Goal: Task Accomplishment & Management: Manage account settings

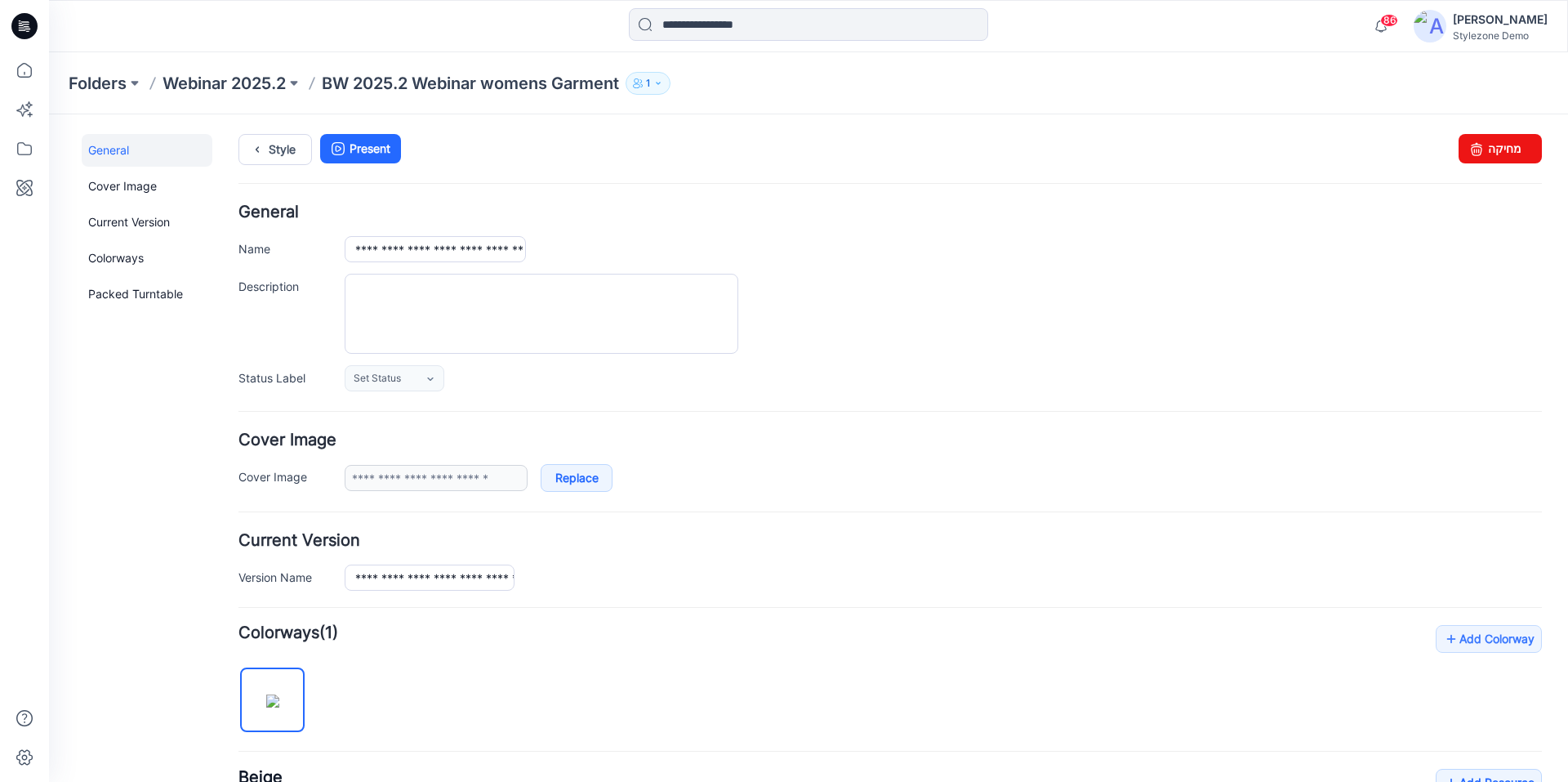
click at [254, 86] on p "Webinar 2025.2" at bounding box center [225, 83] width 124 height 22
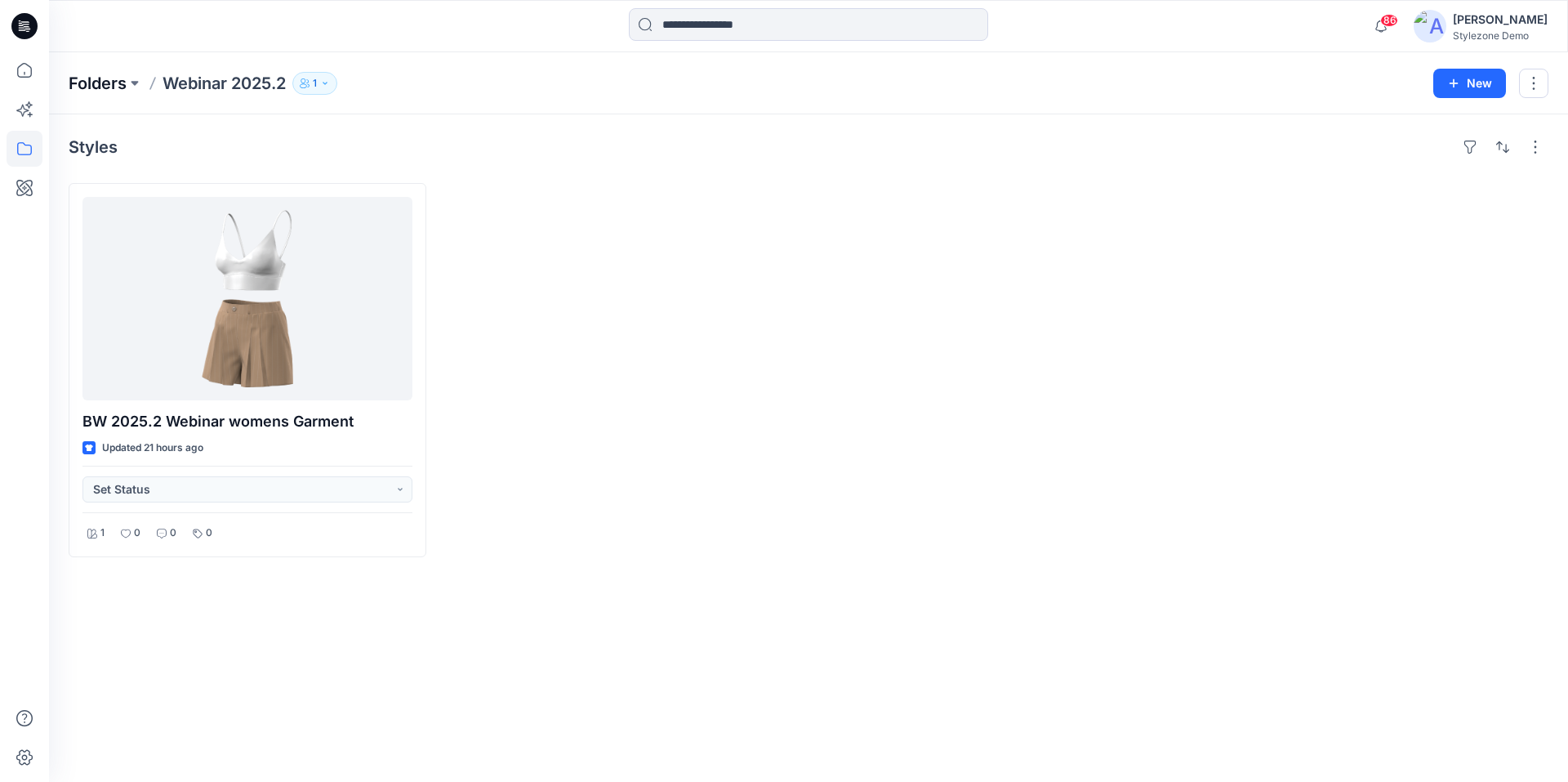
click at [119, 81] on p "Folders" at bounding box center [97, 83] width 58 height 22
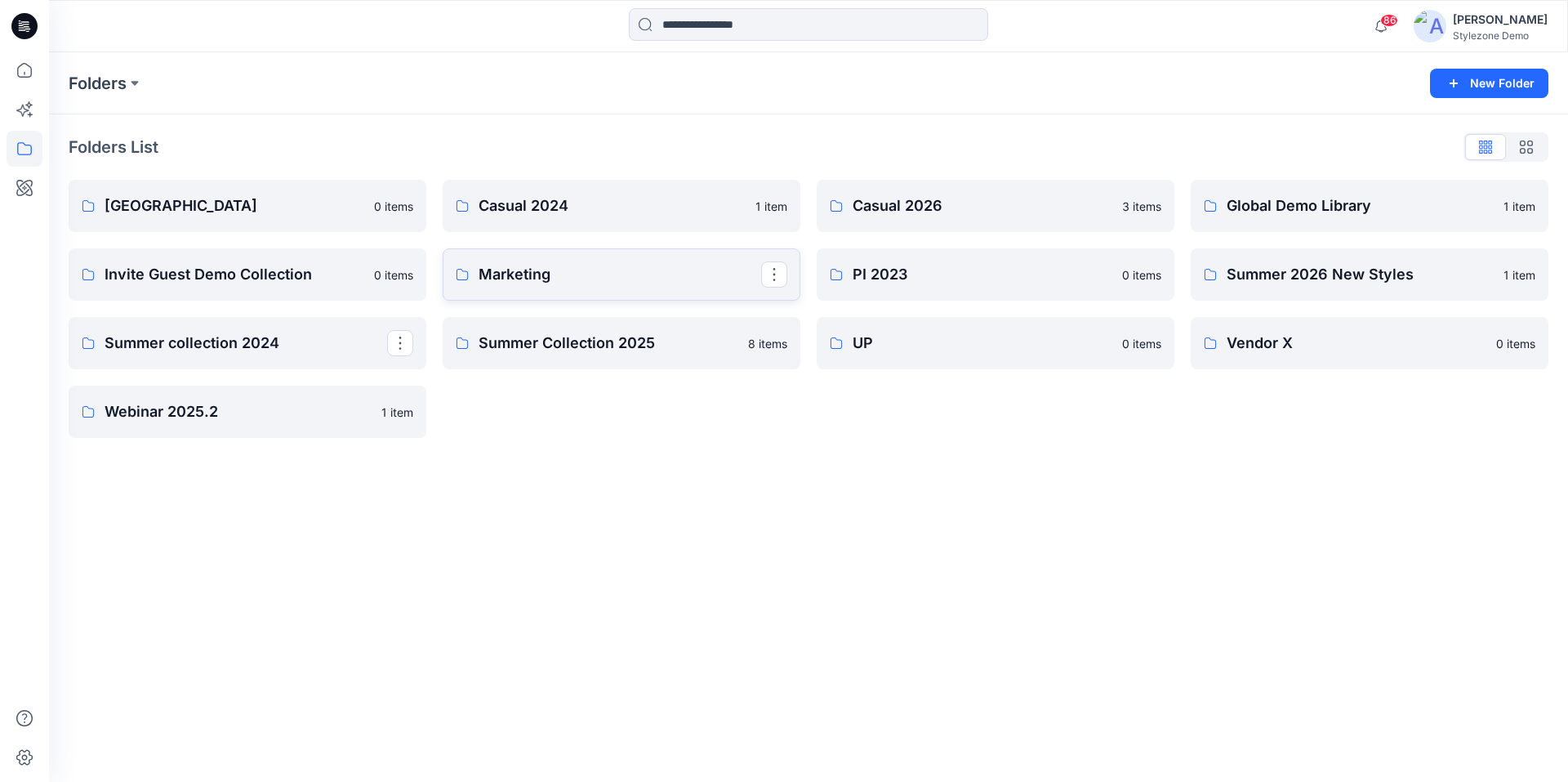
click at [534, 280] on p "Marketing" at bounding box center [620, 274] width 283 height 22
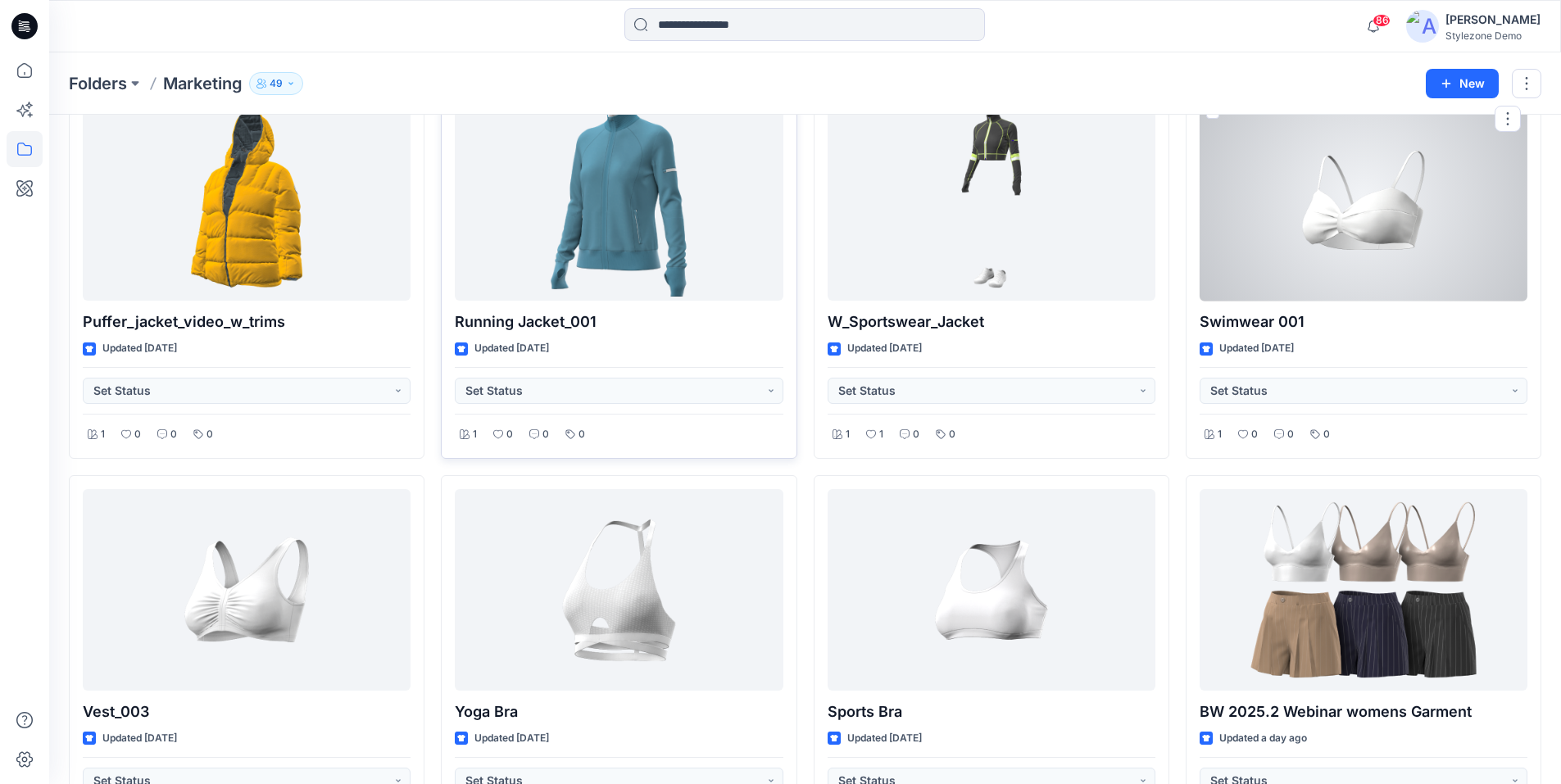
scroll to position [574, 0]
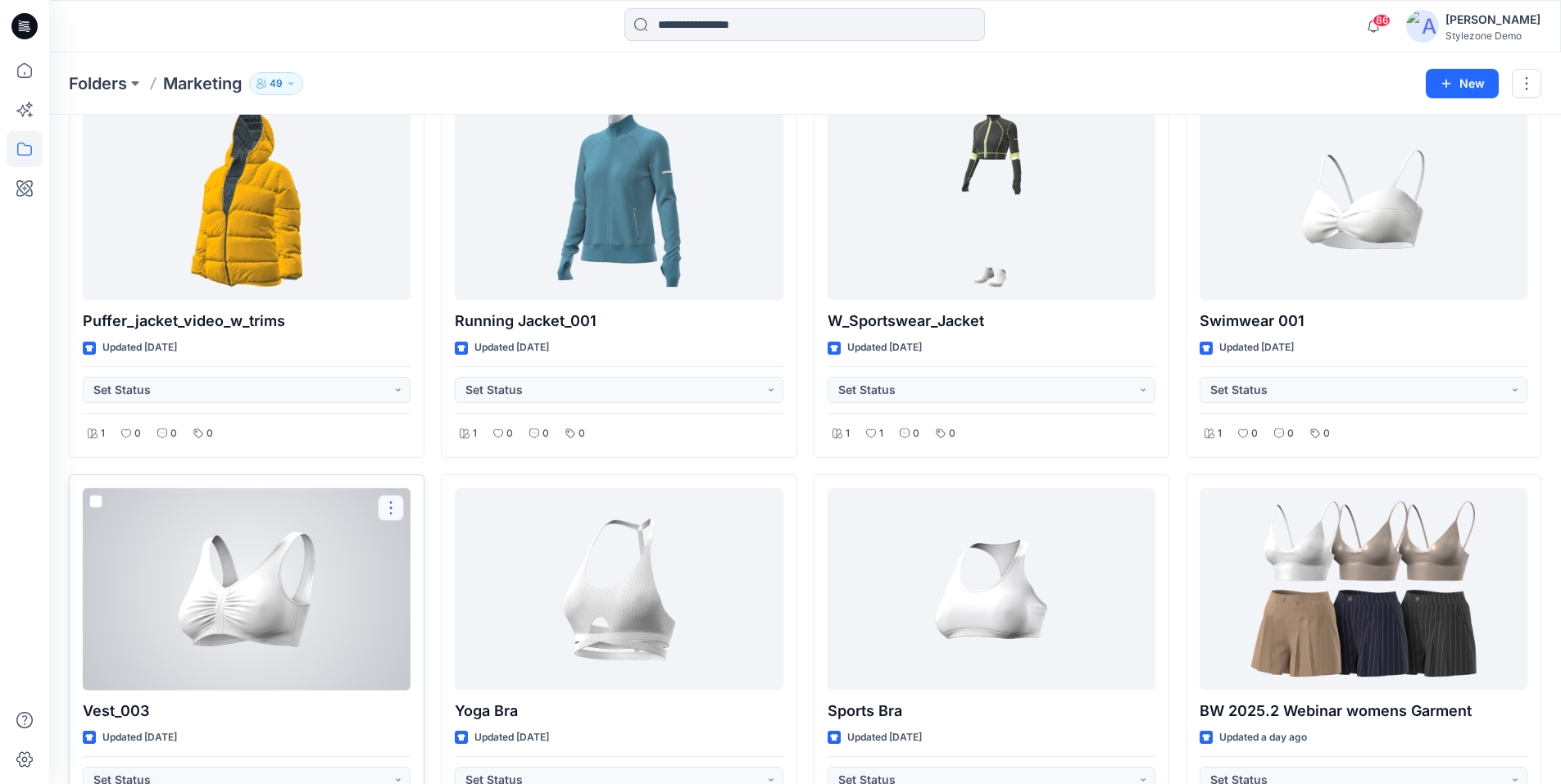
click at [382, 509] on button "button" at bounding box center [391, 508] width 26 height 26
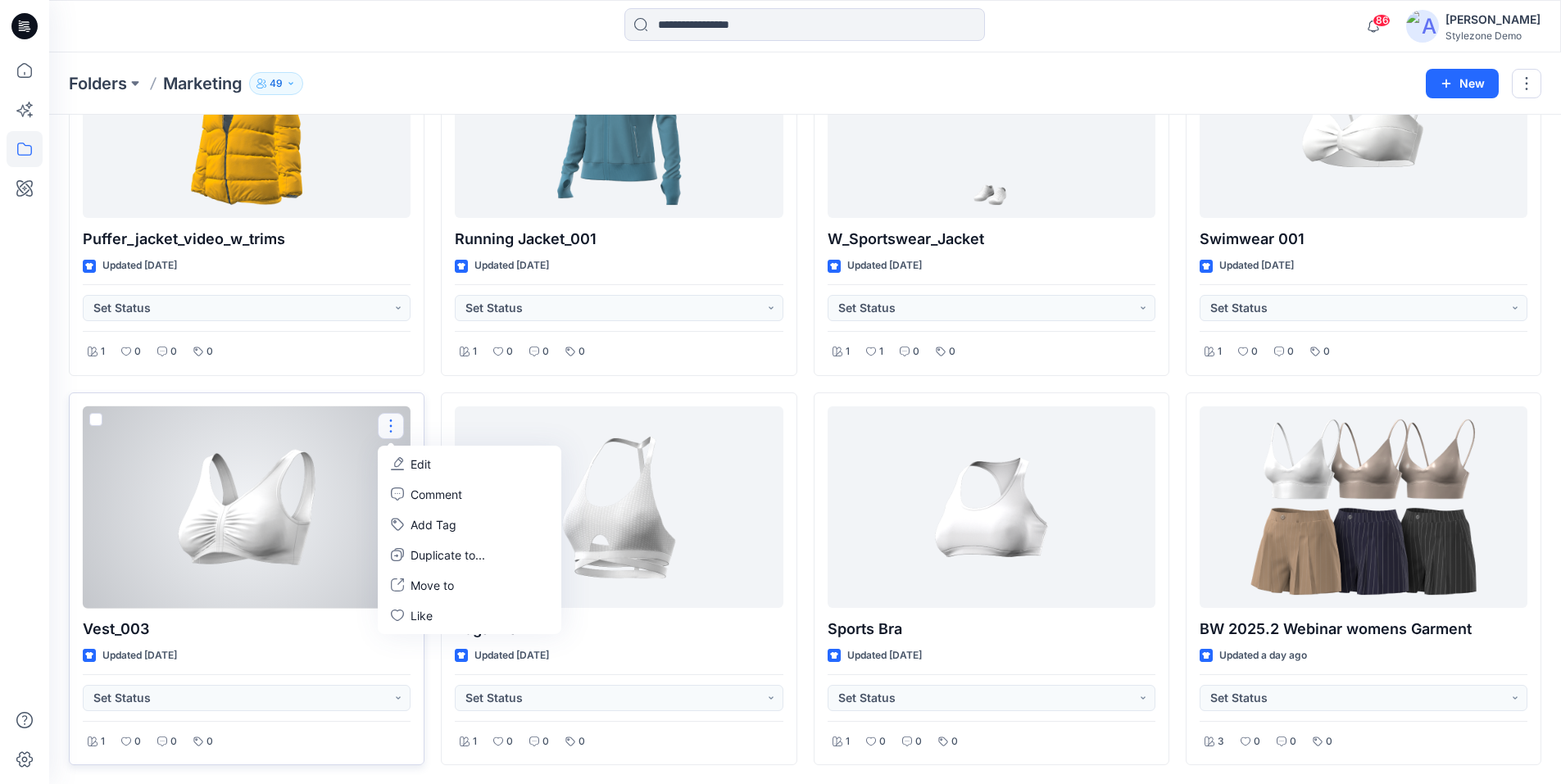
scroll to position [656, 0]
click at [267, 517] on div at bounding box center [246, 507] width 328 height 203
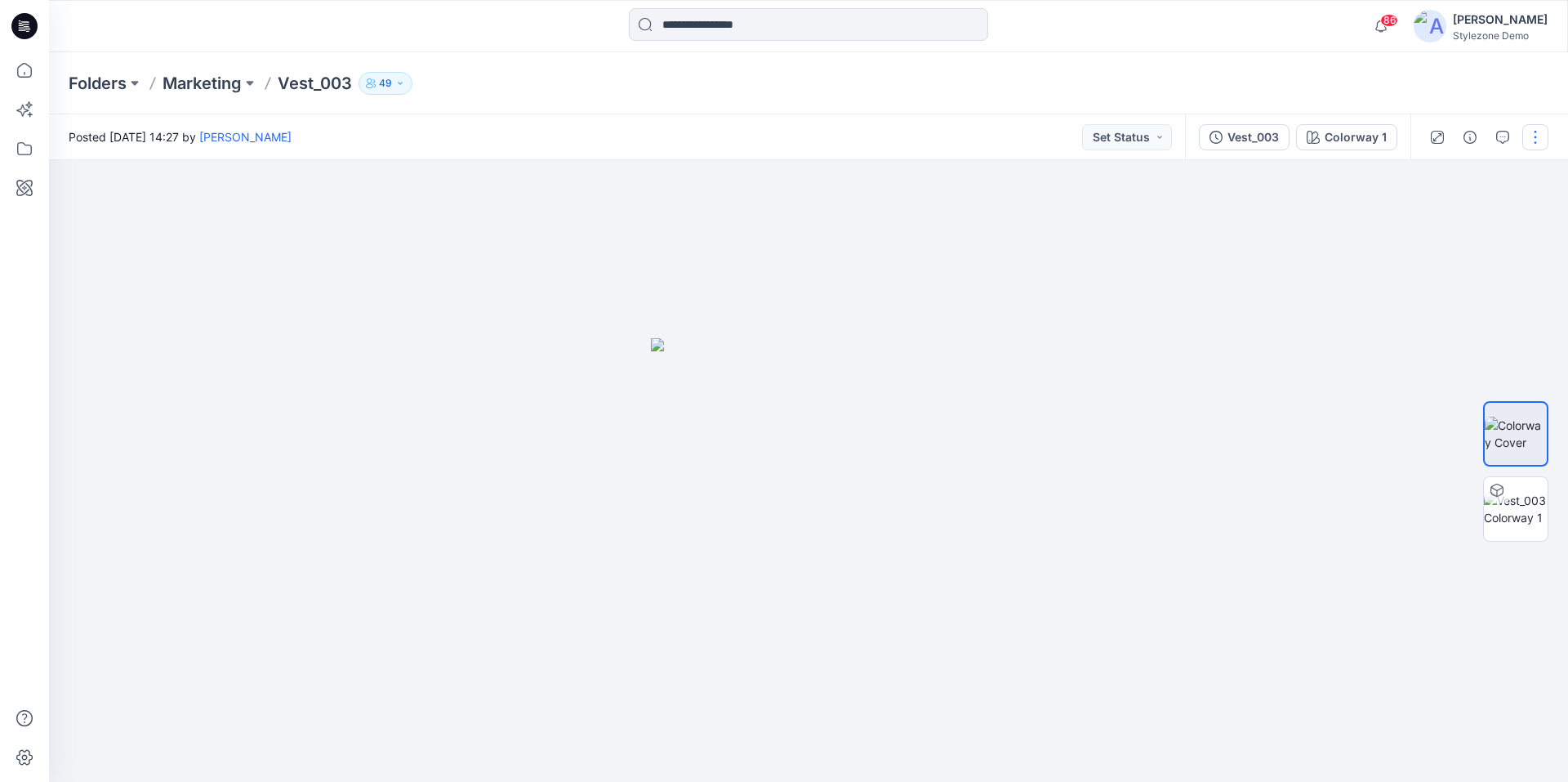
click at [1532, 138] on button "button" at bounding box center [1536, 138] width 26 height 26
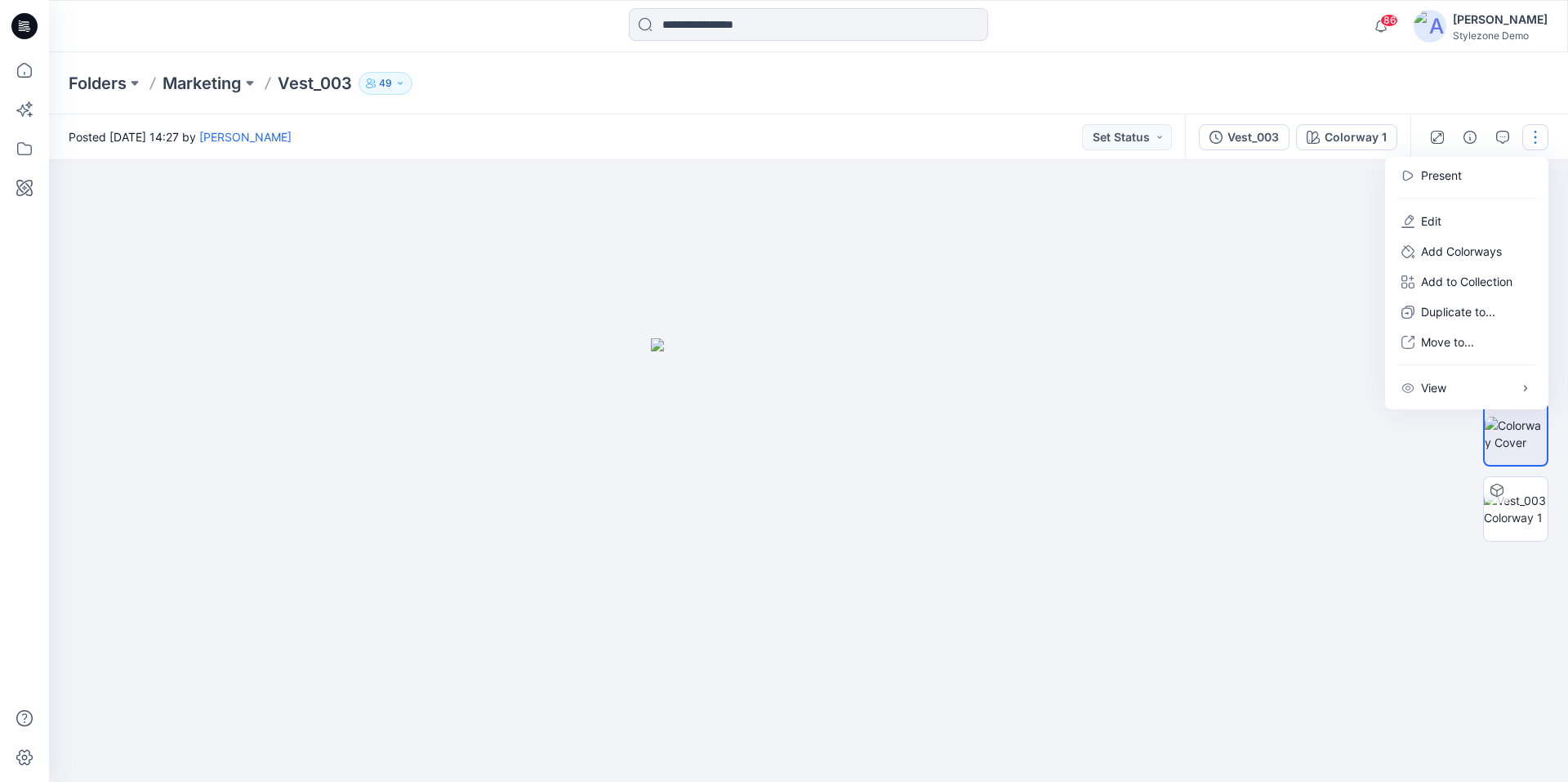
click at [1532, 138] on button "button" at bounding box center [1536, 138] width 26 height 26
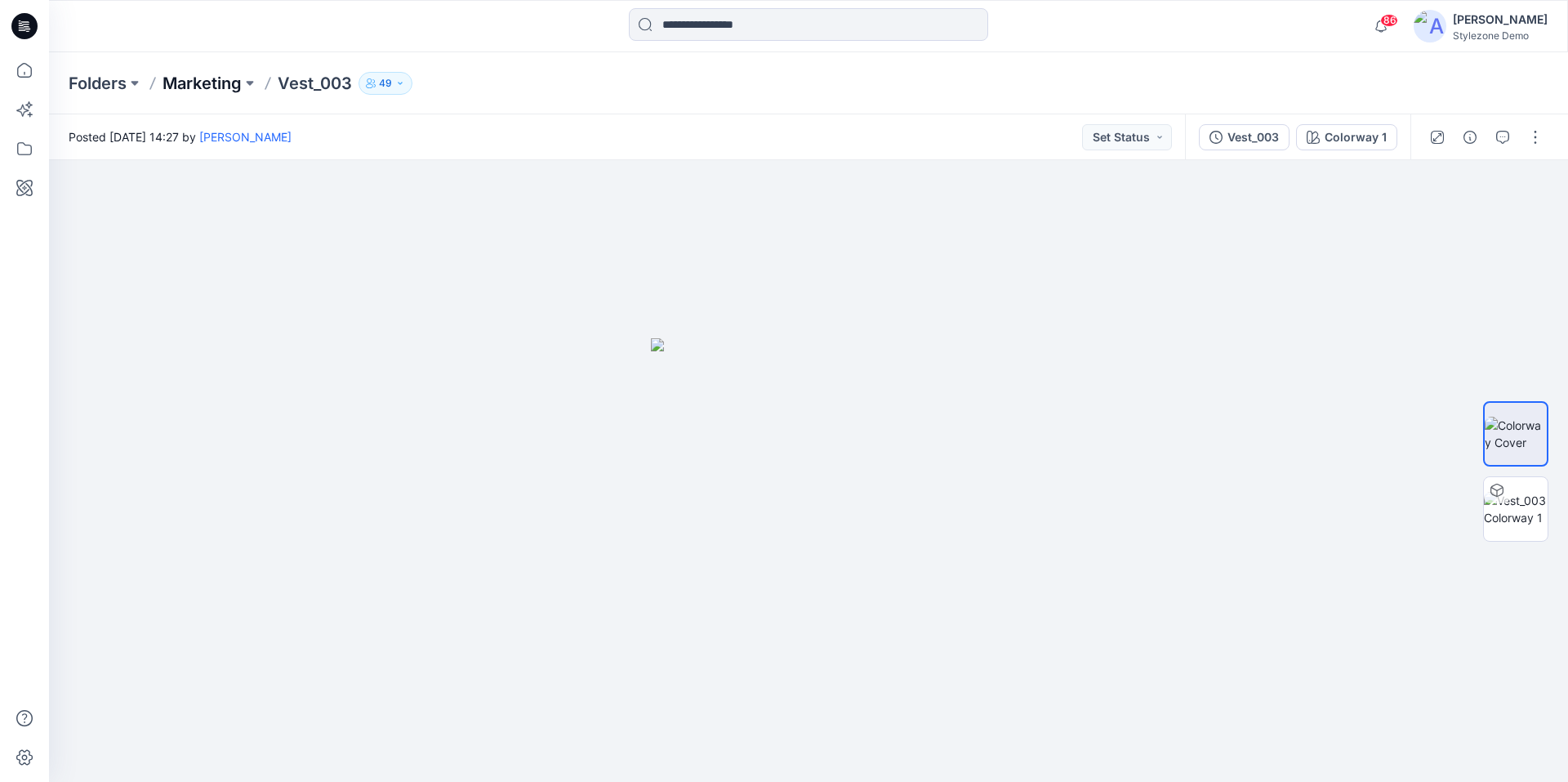
click at [214, 83] on p "Marketing" at bounding box center [202, 83] width 80 height 22
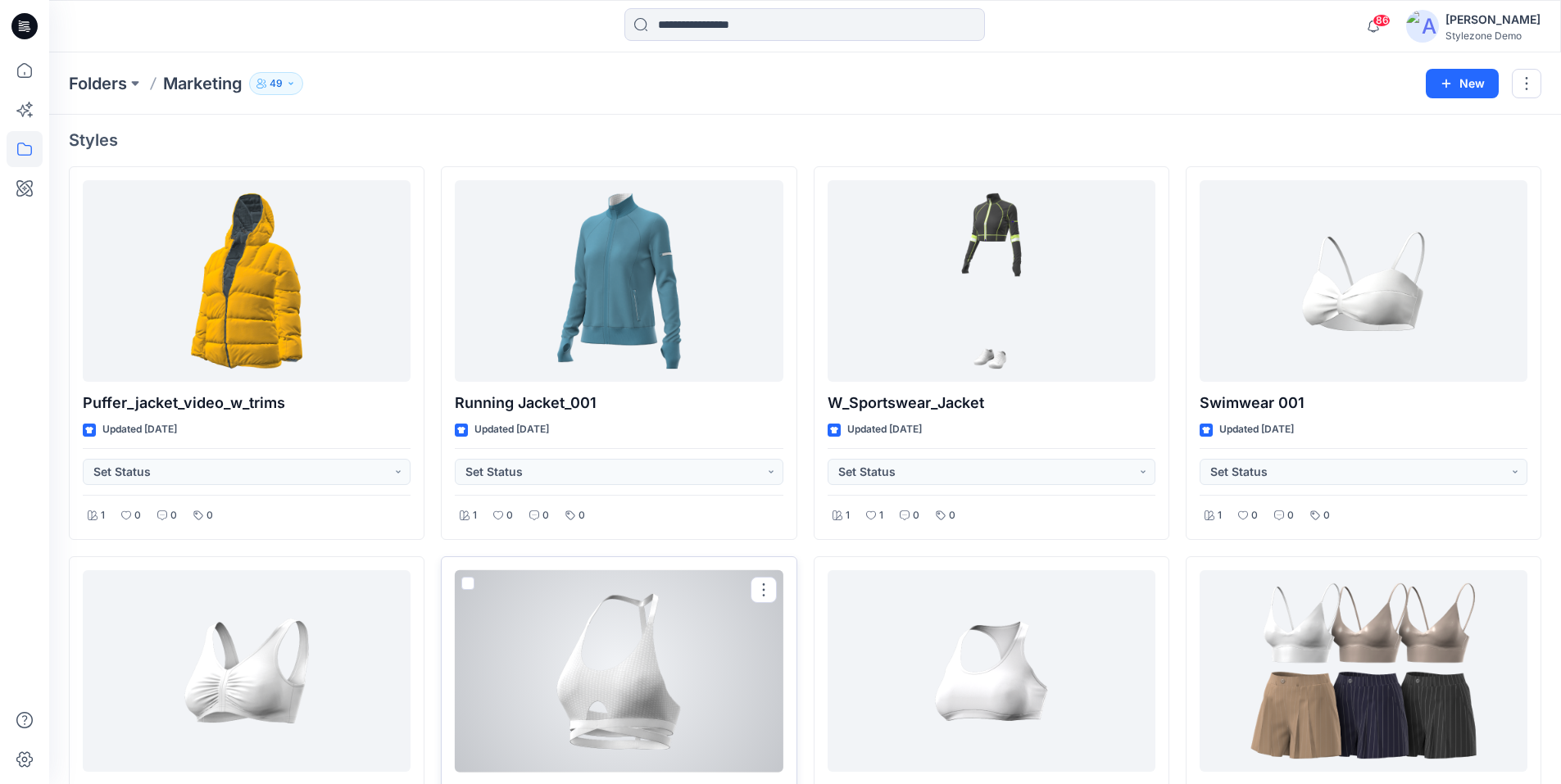
scroll to position [655, 0]
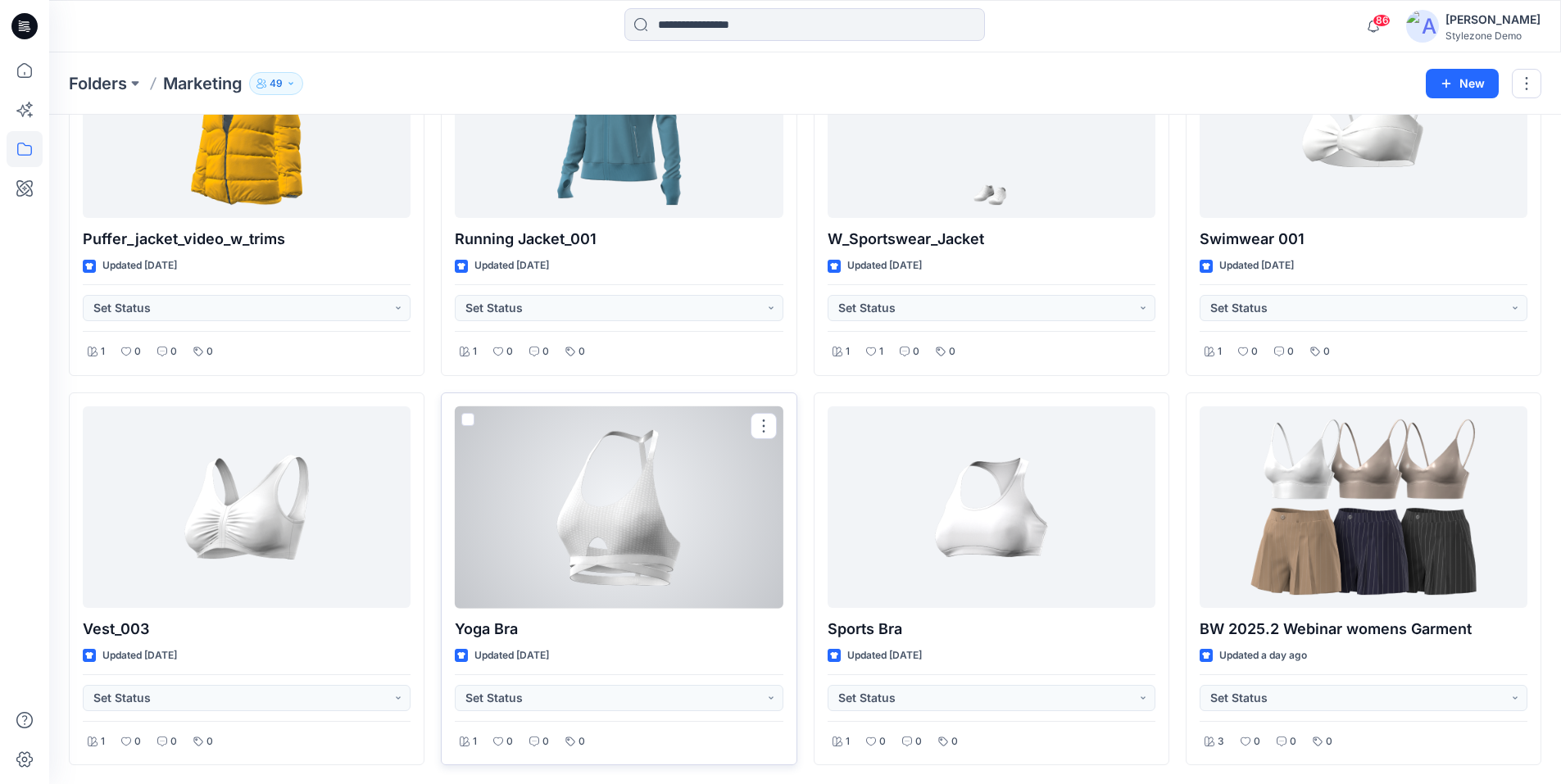
click at [610, 538] on div at bounding box center [618, 508] width 328 height 203
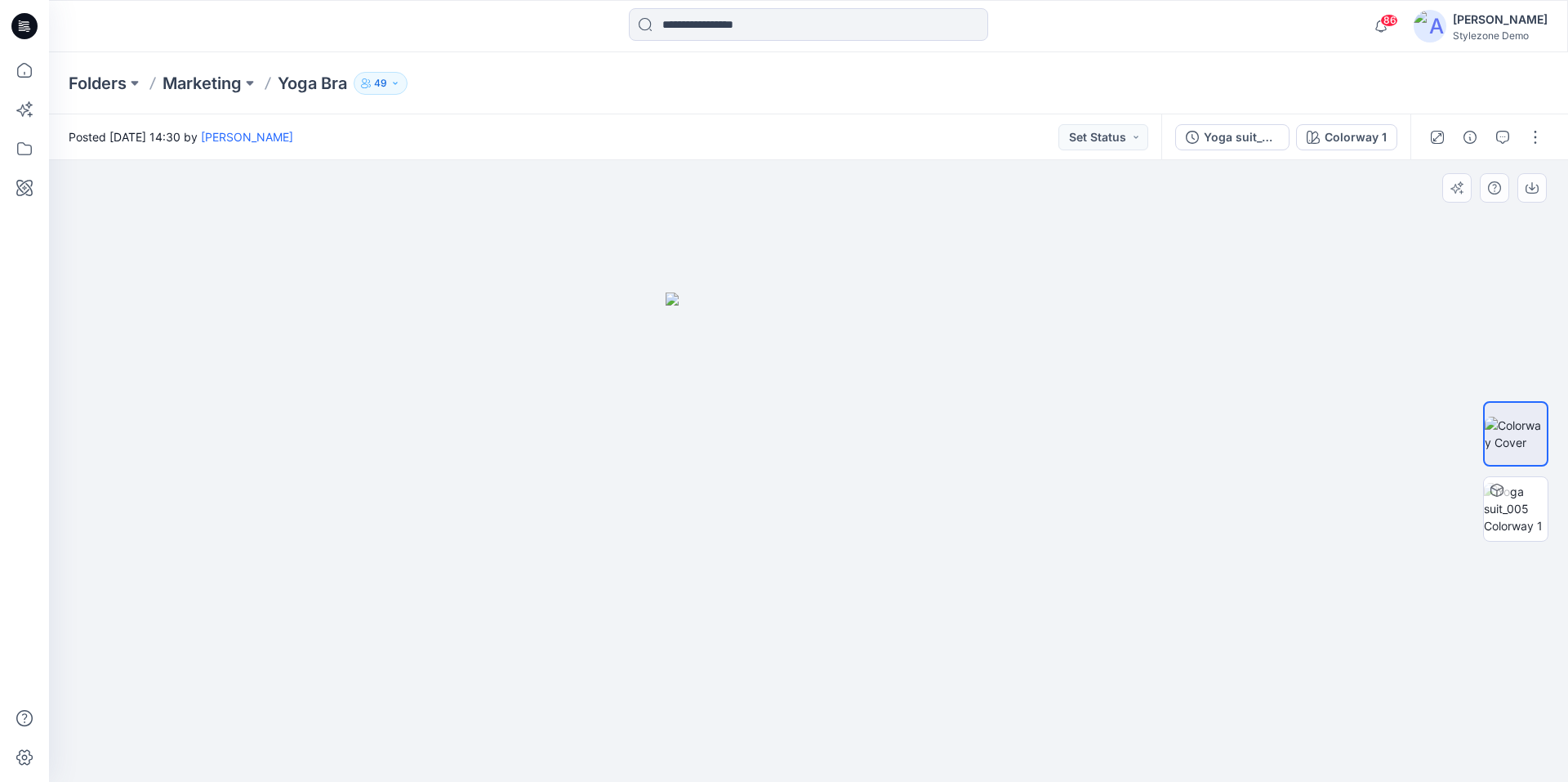
click at [269, 250] on div at bounding box center [808, 471] width 1519 height 622
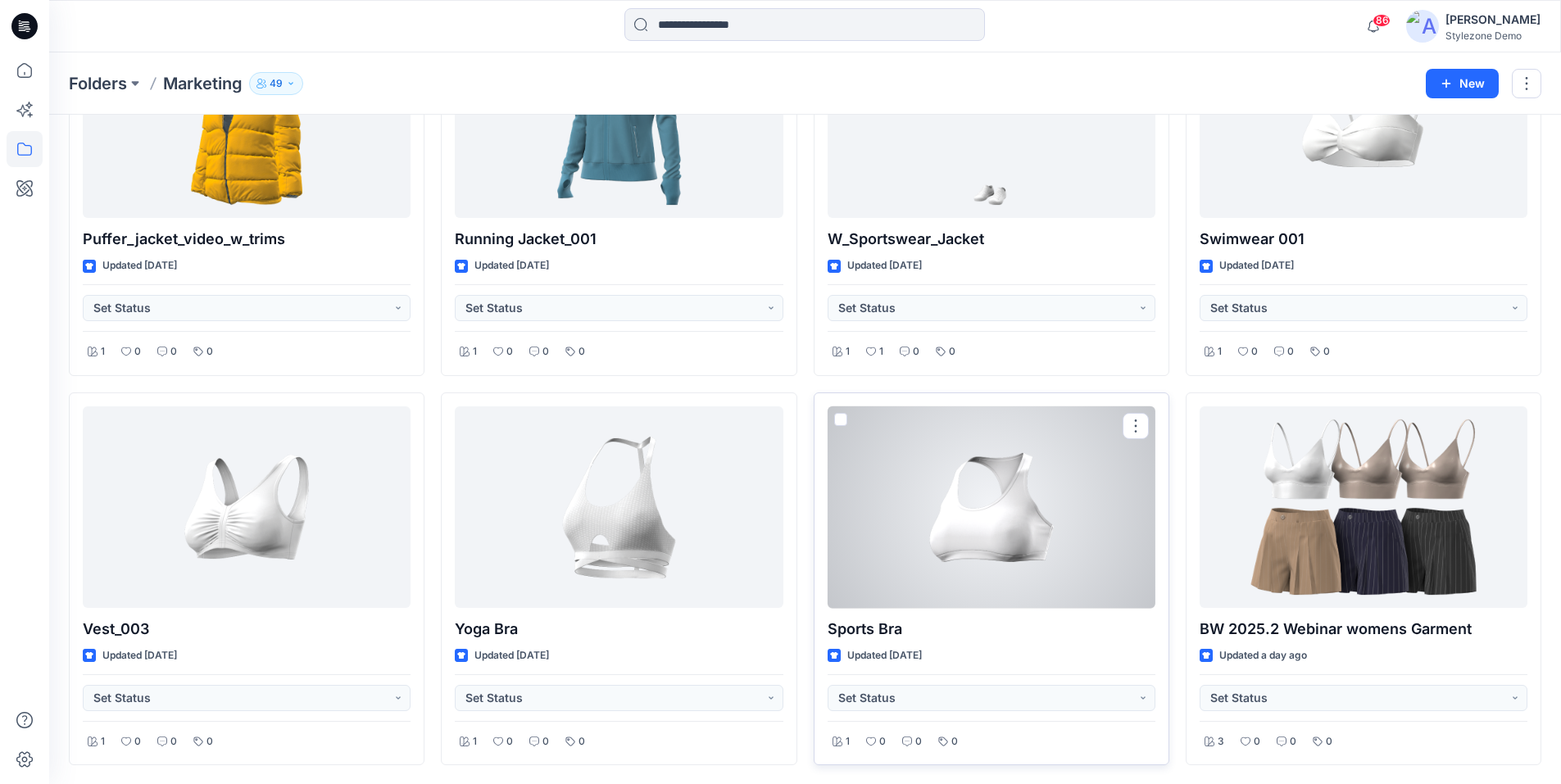
scroll to position [656, 0]
click at [981, 518] on div at bounding box center [991, 507] width 328 height 203
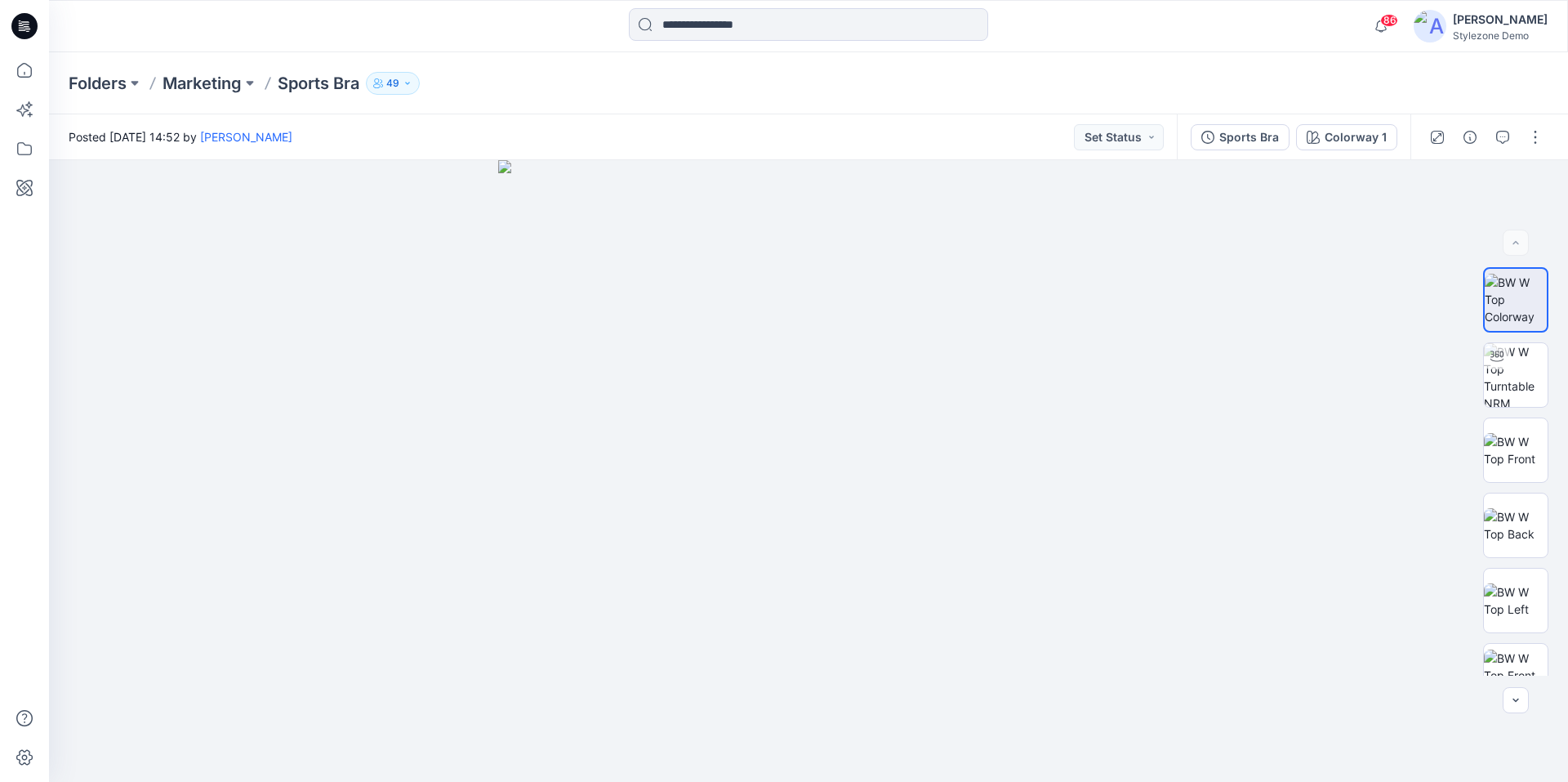
drag, startPoint x: 128, startPoint y: 14, endPoint x: 127, endPoint y: 6, distance: 8.1
click at [128, 14] on div at bounding box center [239, 26] width 380 height 36
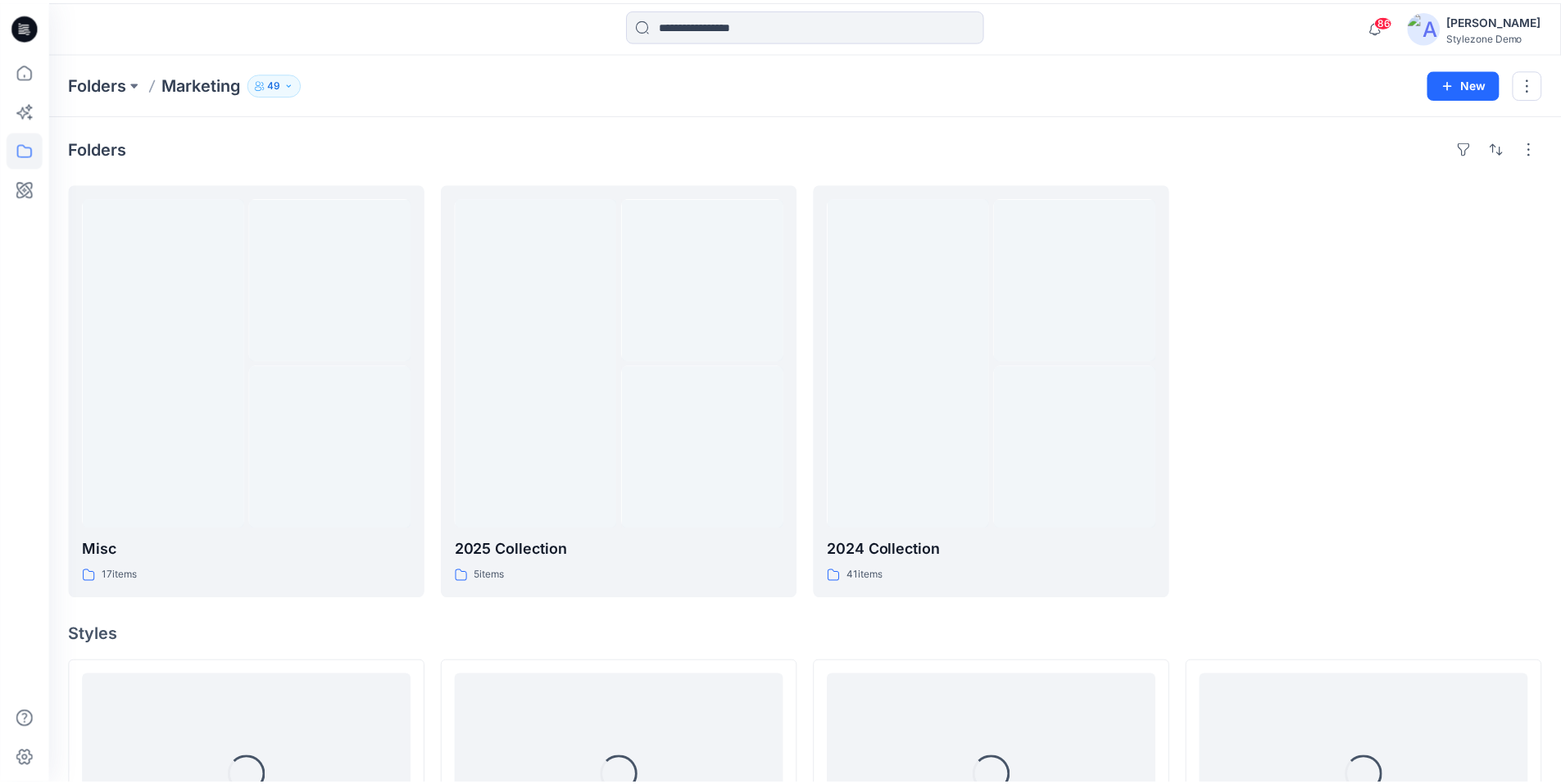
scroll to position [656, 0]
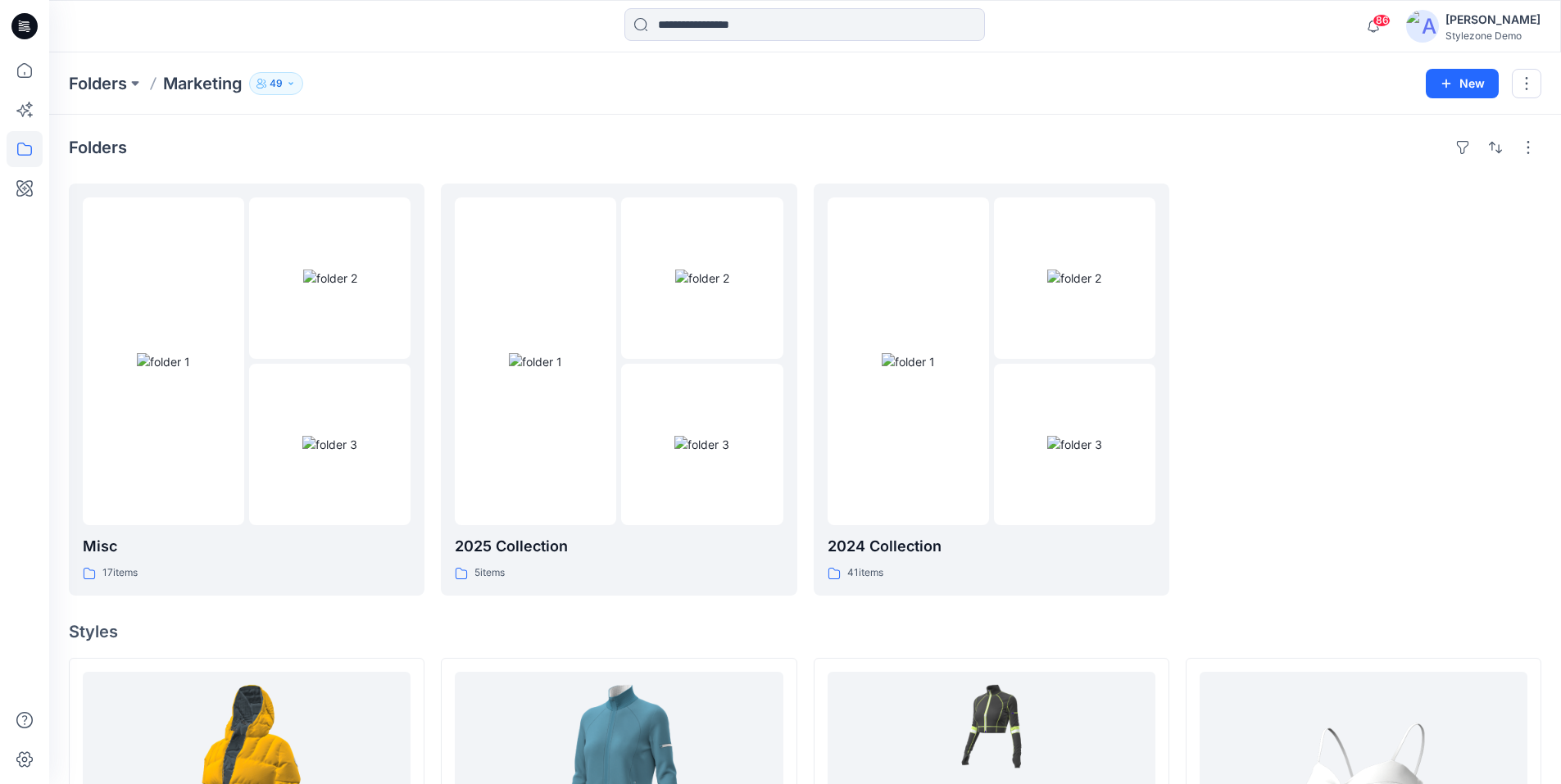
click at [175, 90] on p "Marketing" at bounding box center [203, 84] width 80 height 23
drag, startPoint x: 179, startPoint y: 86, endPoint x: 90, endPoint y: 81, distance: 89.1
click at [175, 85] on p "Marketing" at bounding box center [203, 84] width 80 height 23
click at [84, 82] on p "Folders" at bounding box center [98, 84] width 58 height 23
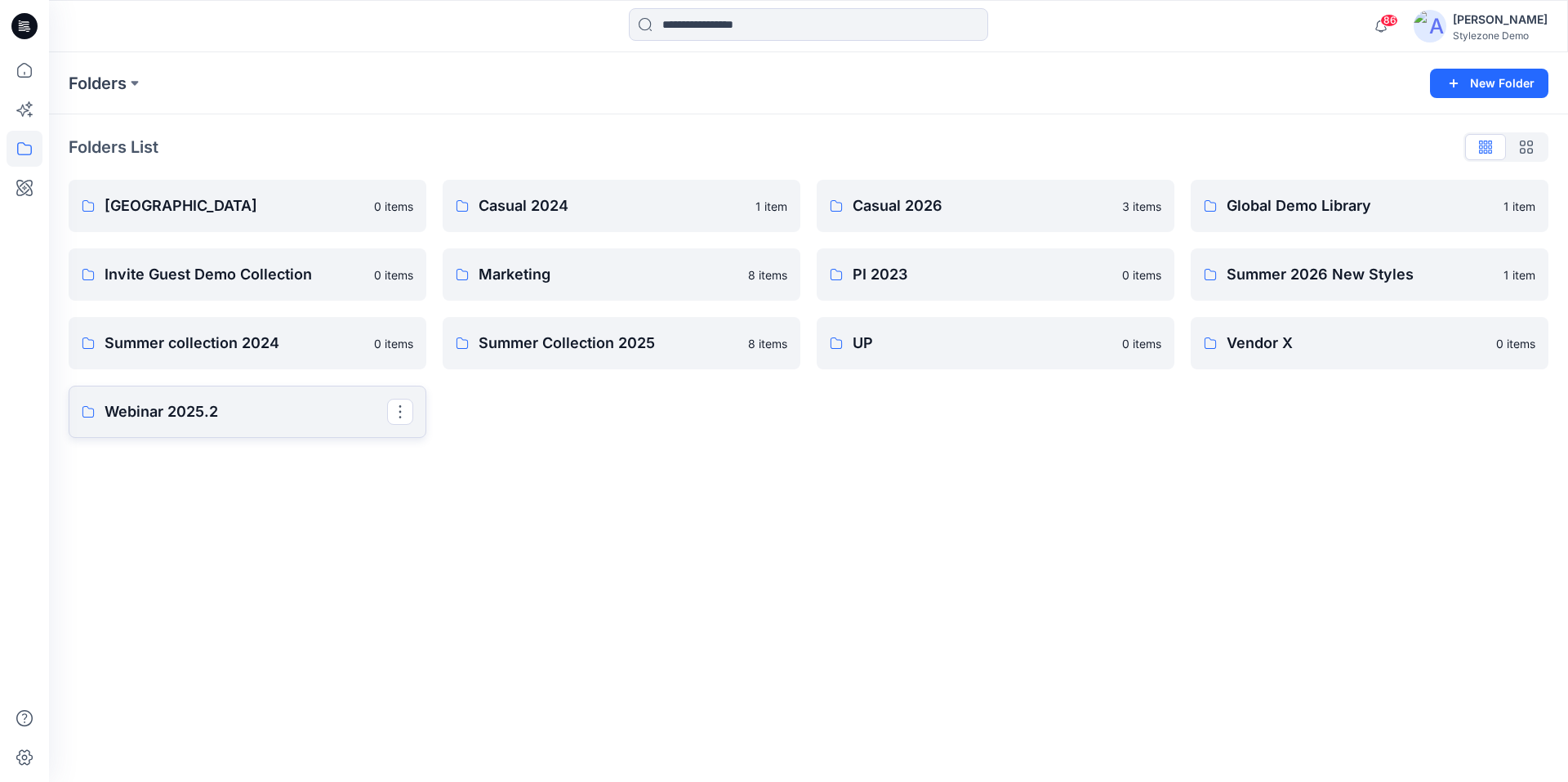
click at [144, 412] on p "Webinar 2025.2" at bounding box center [246, 412] width 283 height 22
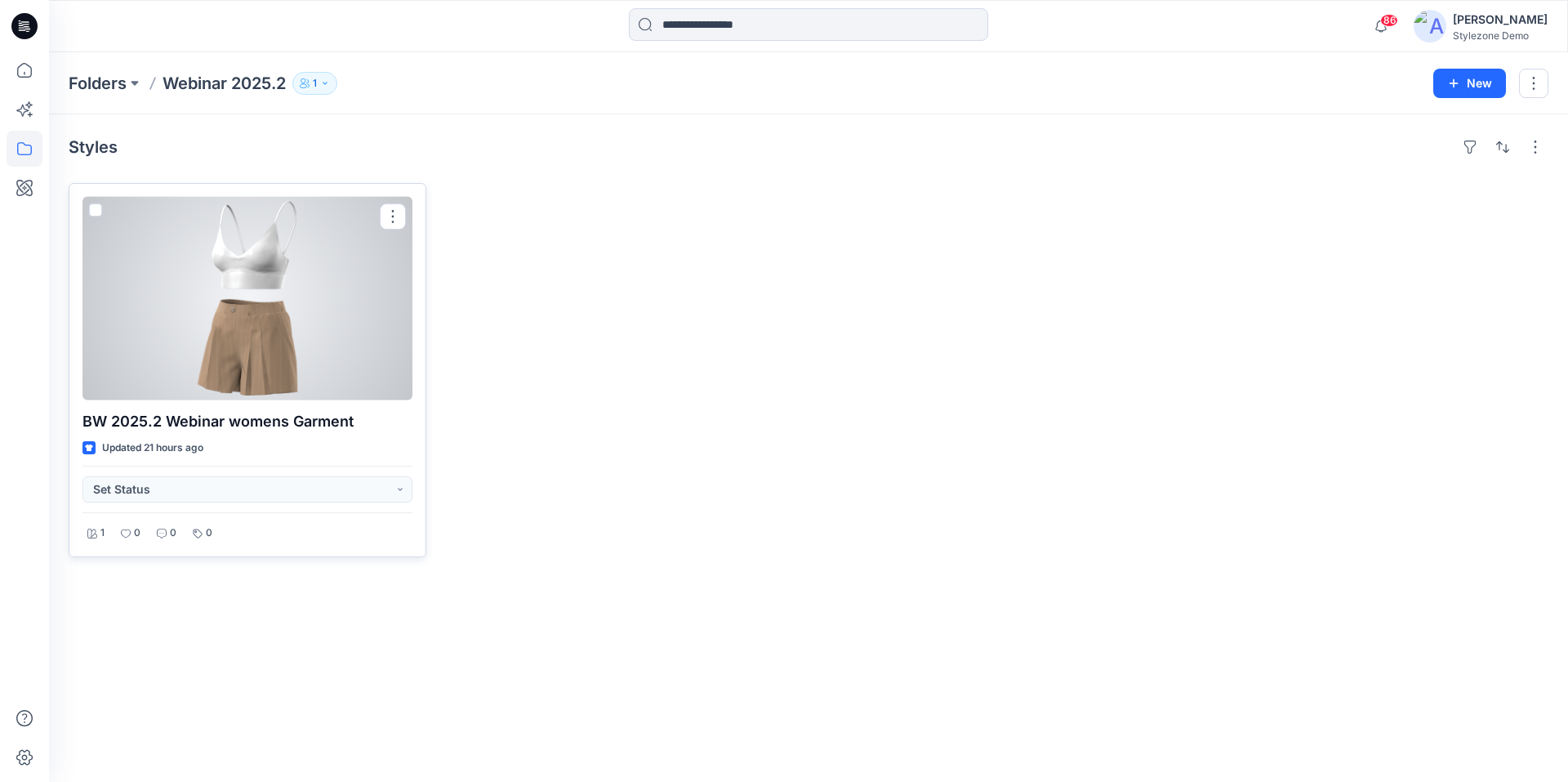
click at [302, 272] on div at bounding box center [247, 298] width 330 height 203
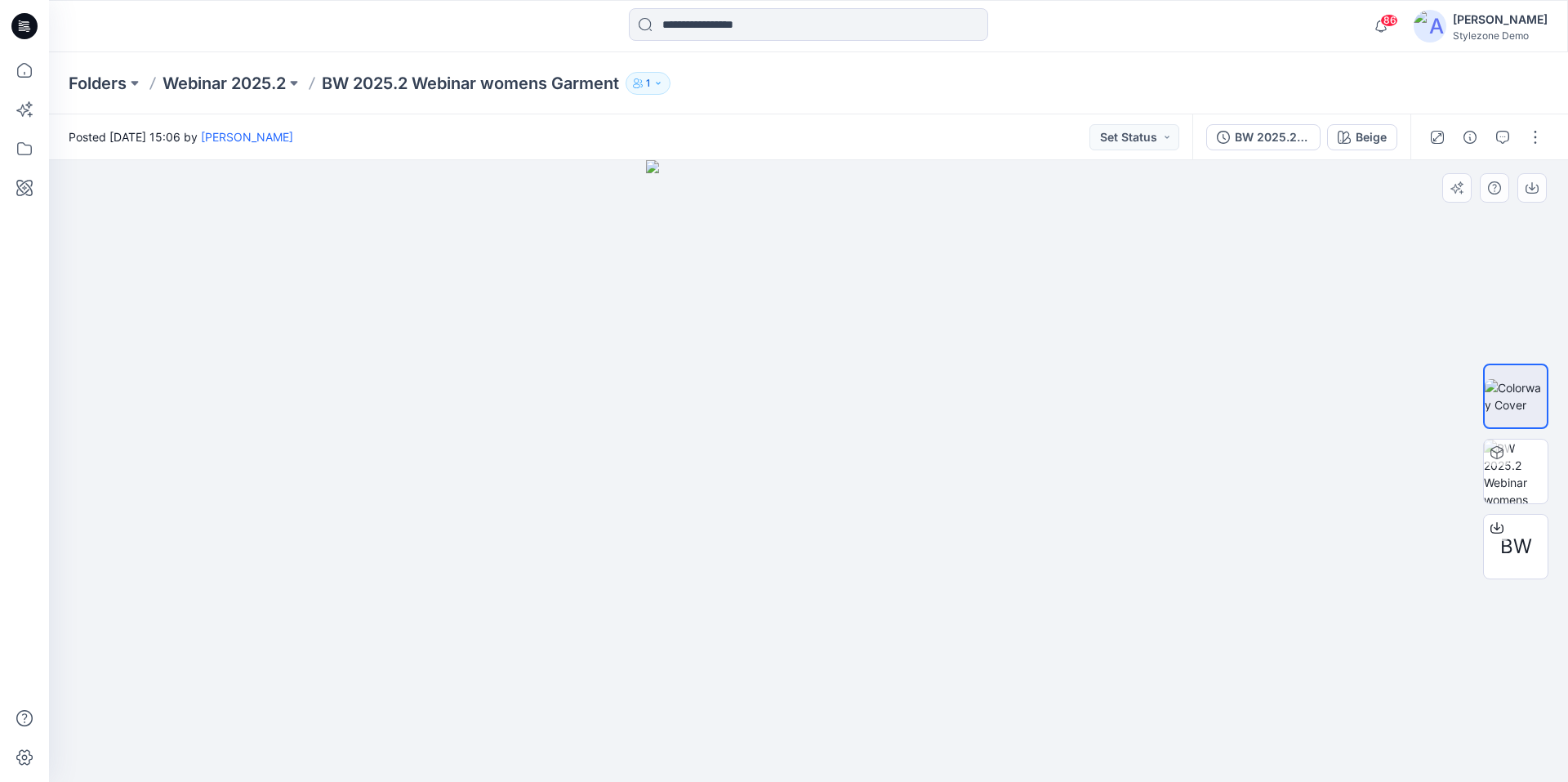
click at [1371, 377] on div at bounding box center [808, 471] width 1519 height 622
click at [20, 70] on icon at bounding box center [24, 70] width 36 height 36
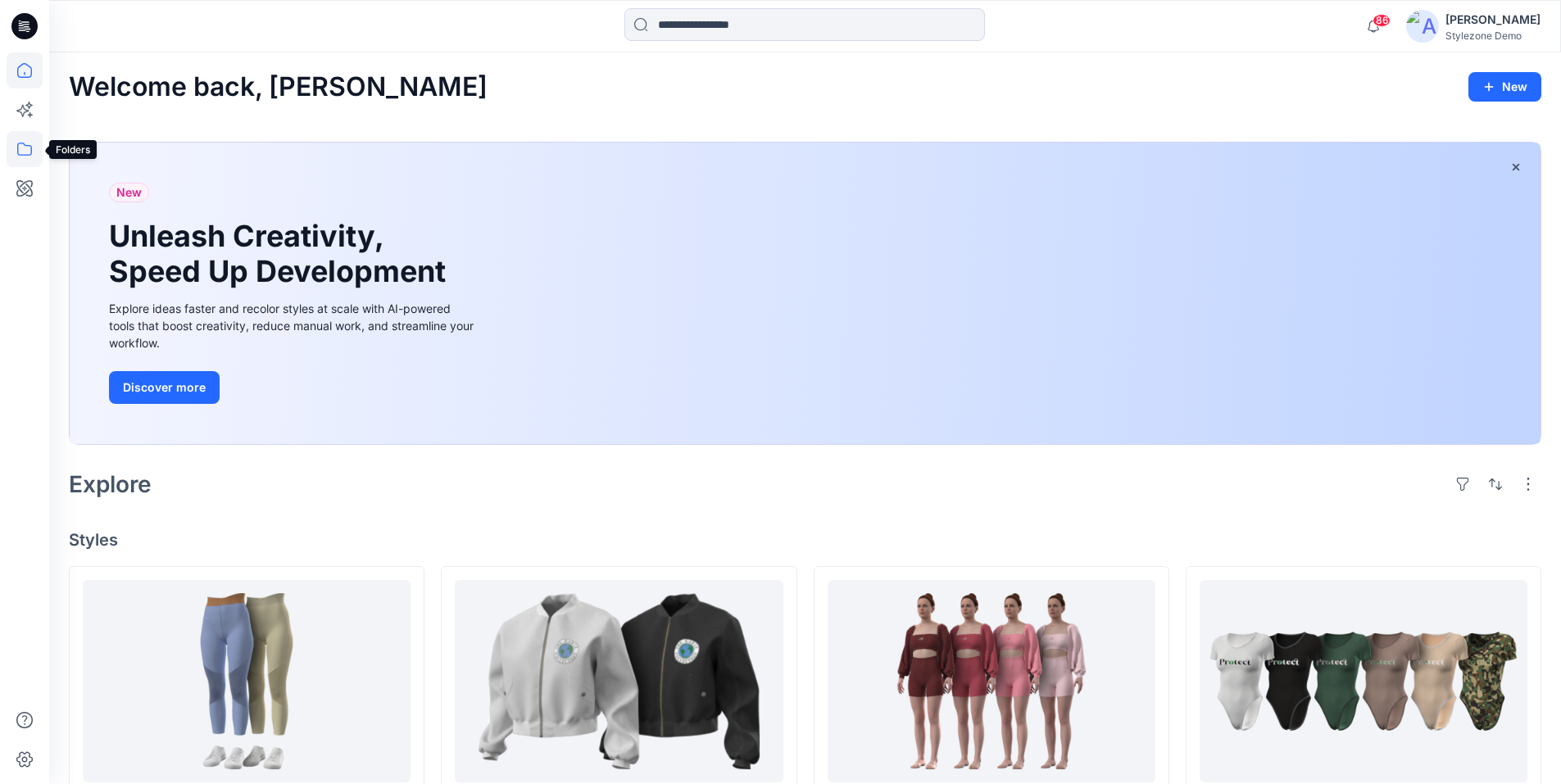
click at [28, 150] on icon at bounding box center [24, 149] width 36 height 36
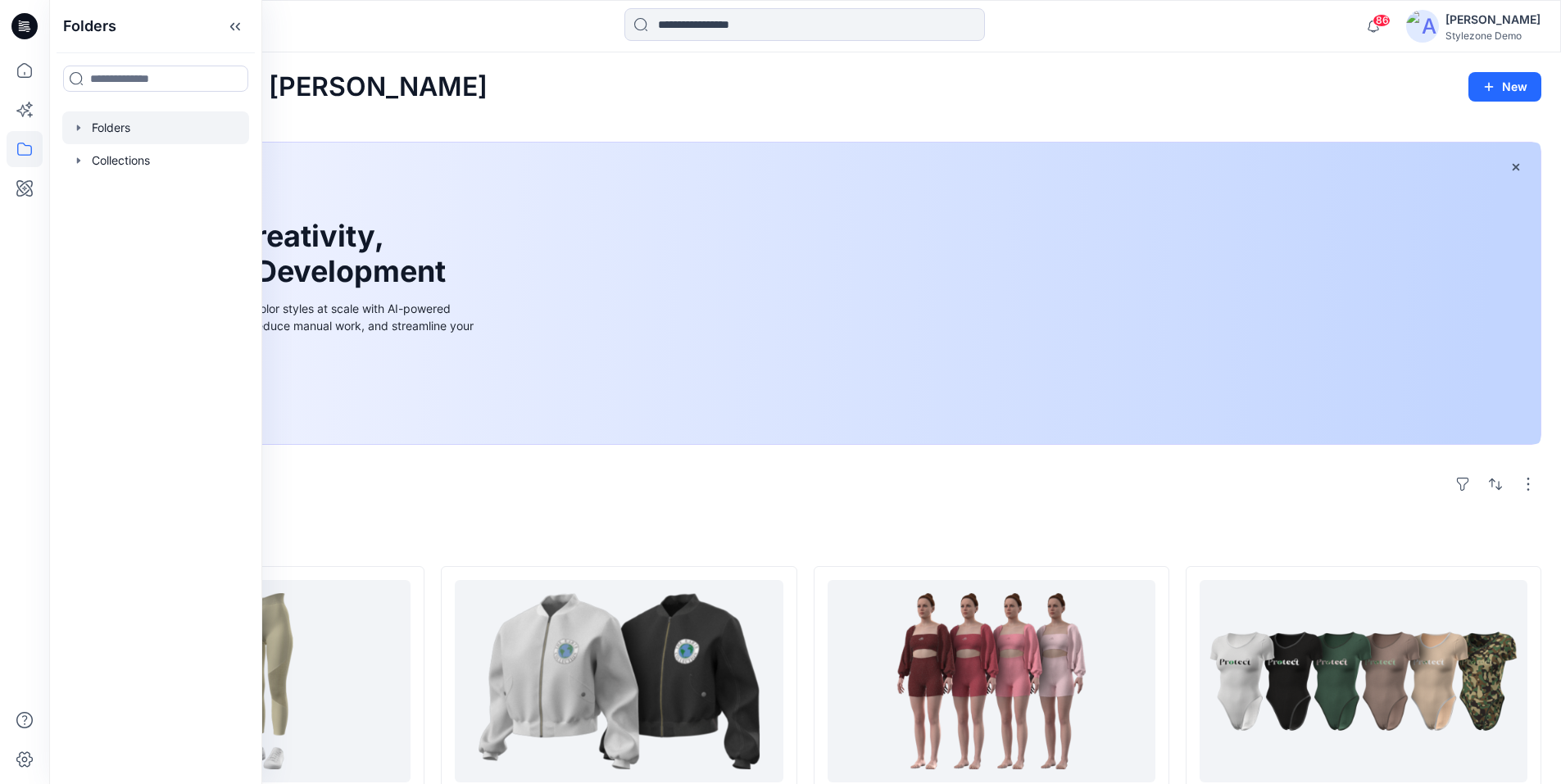
click at [85, 131] on icon "button" at bounding box center [79, 128] width 13 height 13
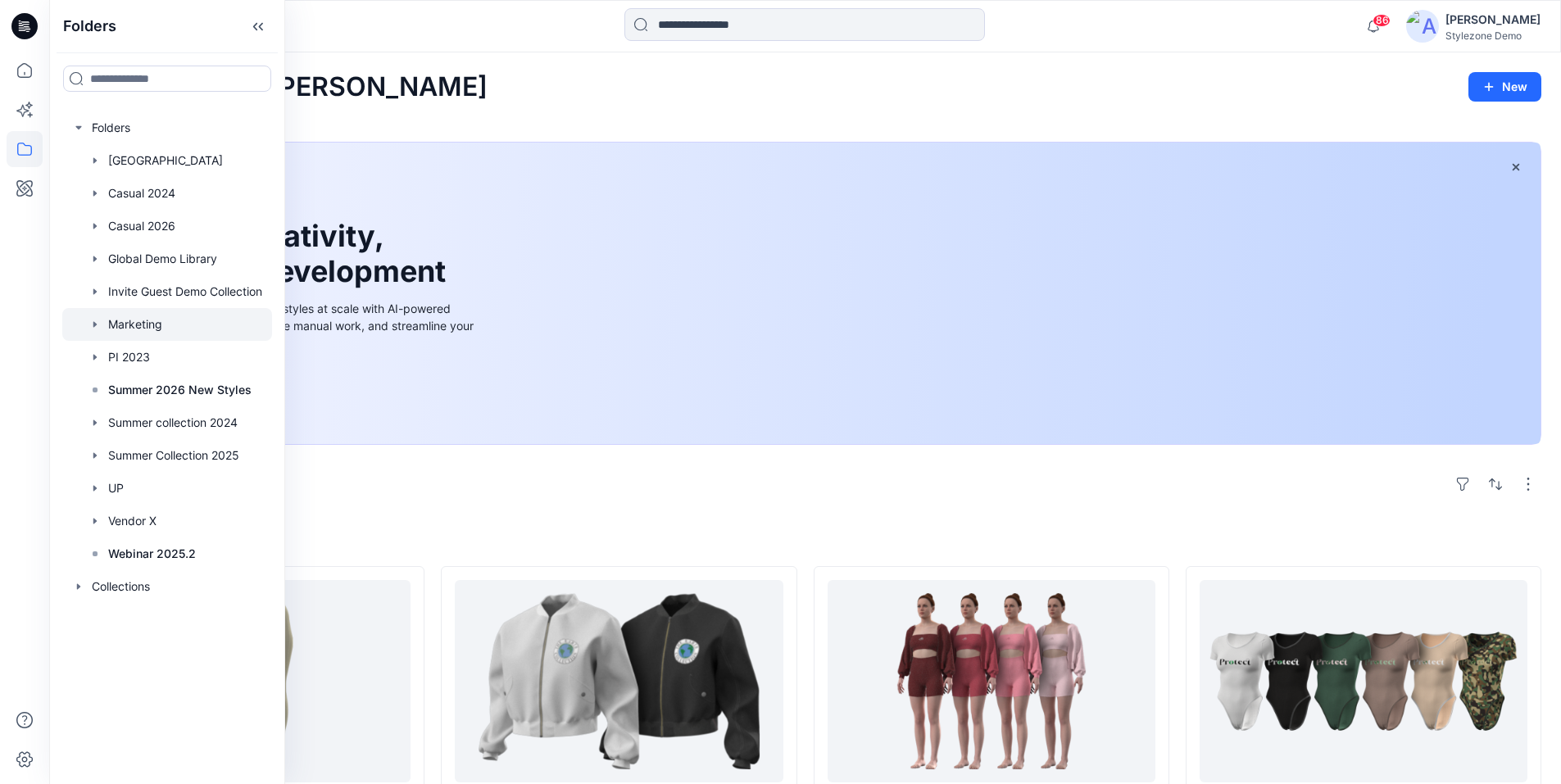
click at [144, 315] on div at bounding box center [166, 324] width 209 height 33
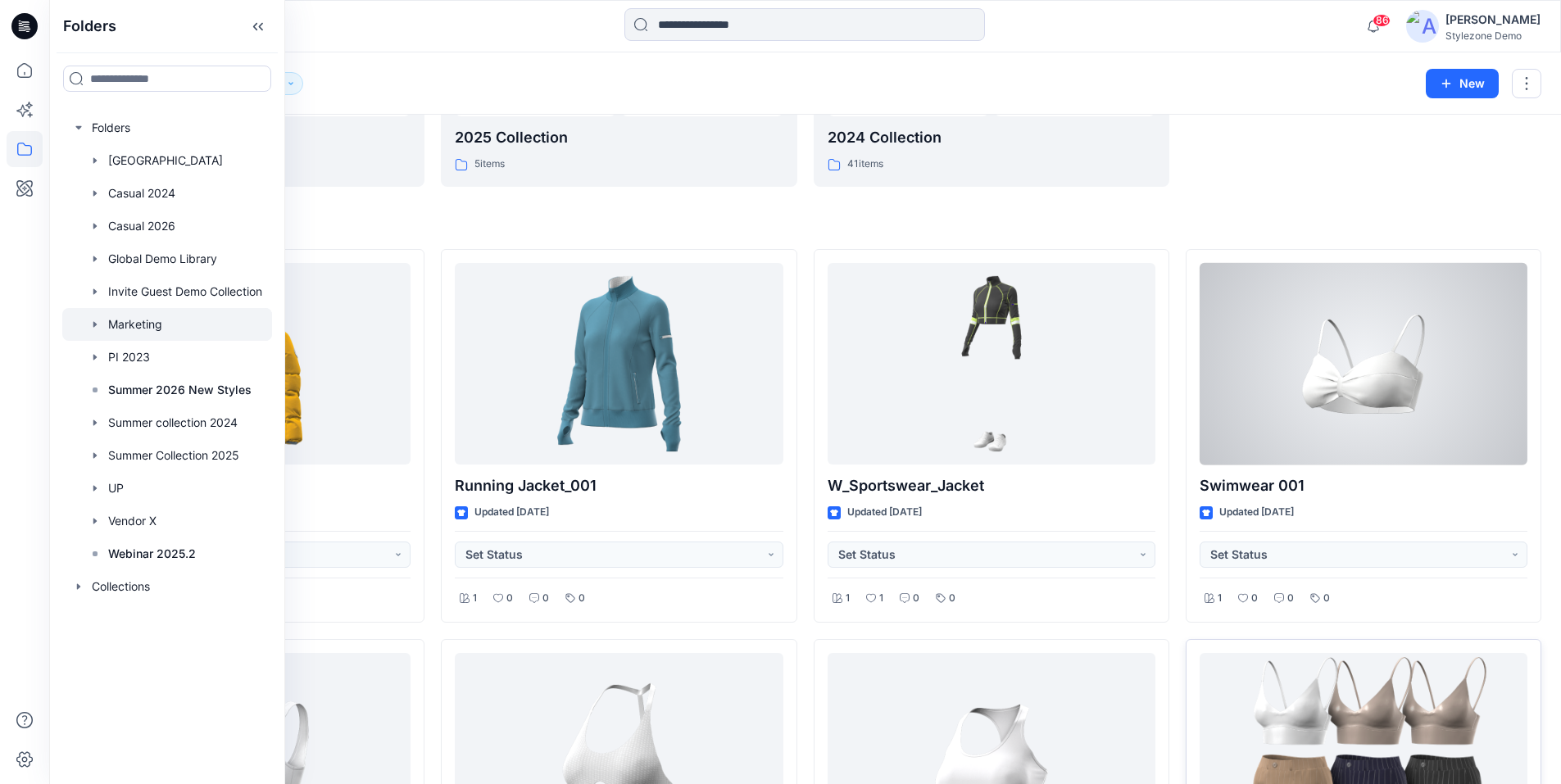
scroll to position [409, 0]
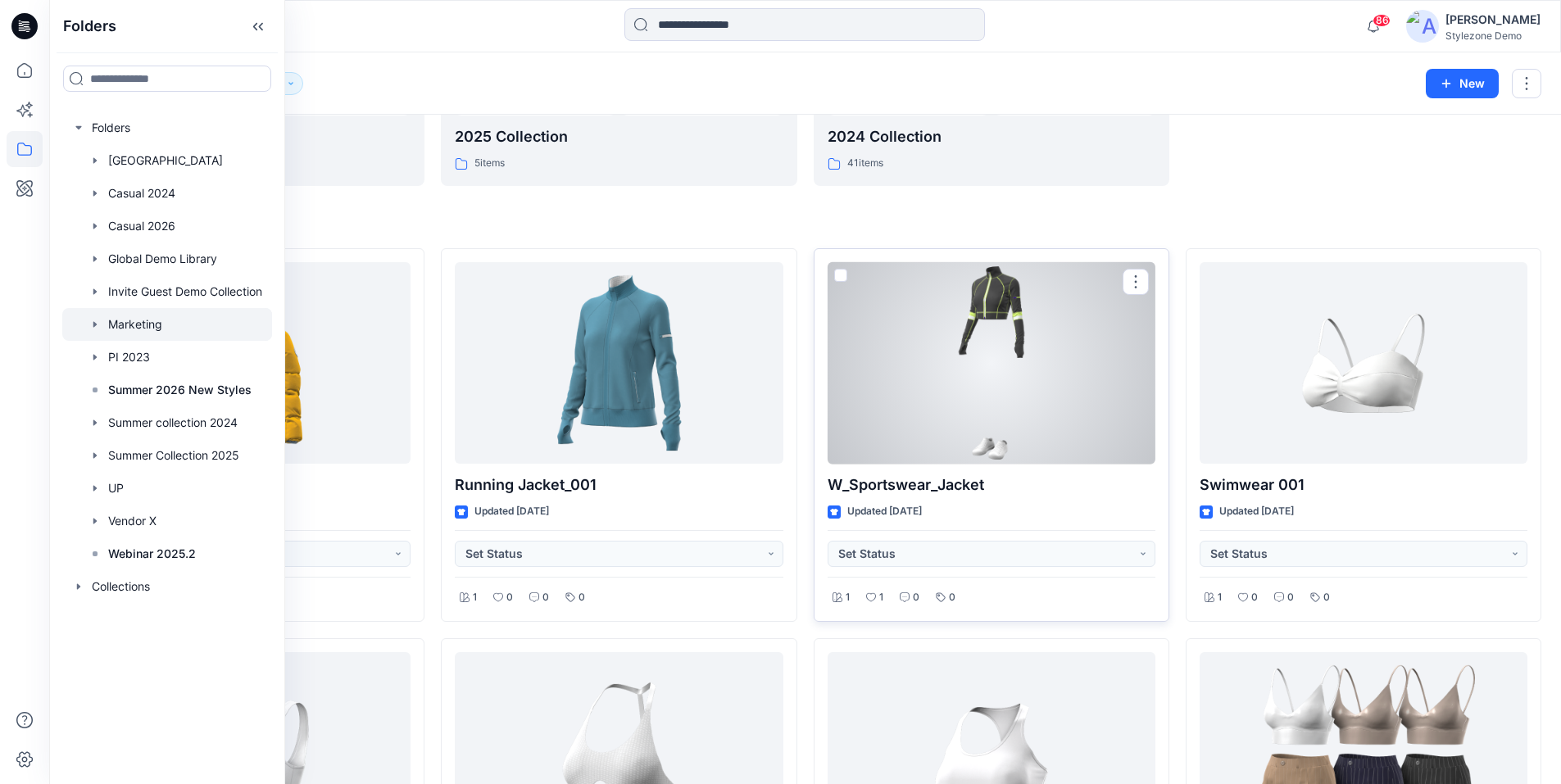
click at [1108, 611] on div "W_Sportswear_Jacket Updated 2 months ago Set Status 1 1 0 0" at bounding box center [992, 435] width 356 height 374
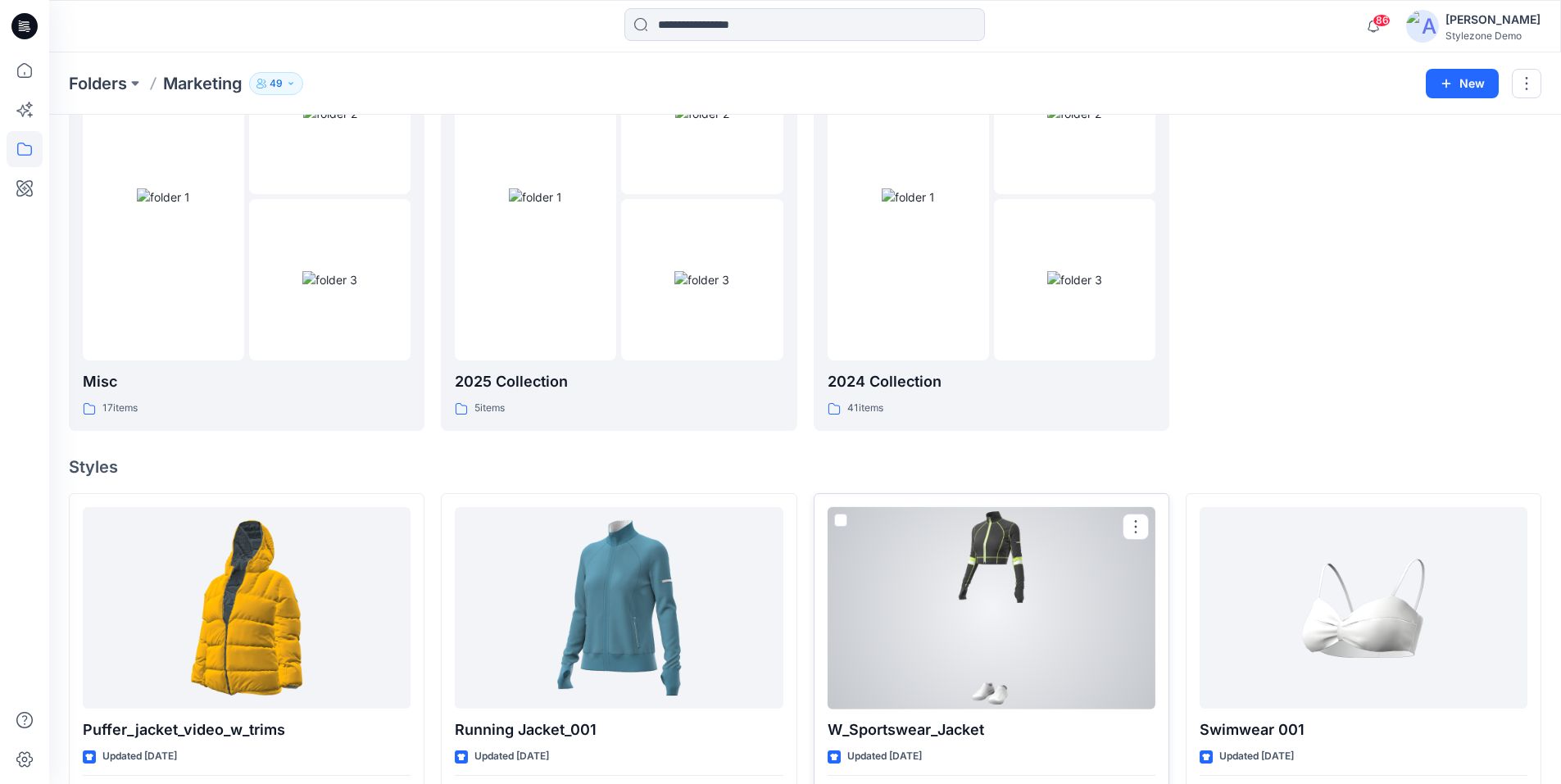
scroll to position [0, 0]
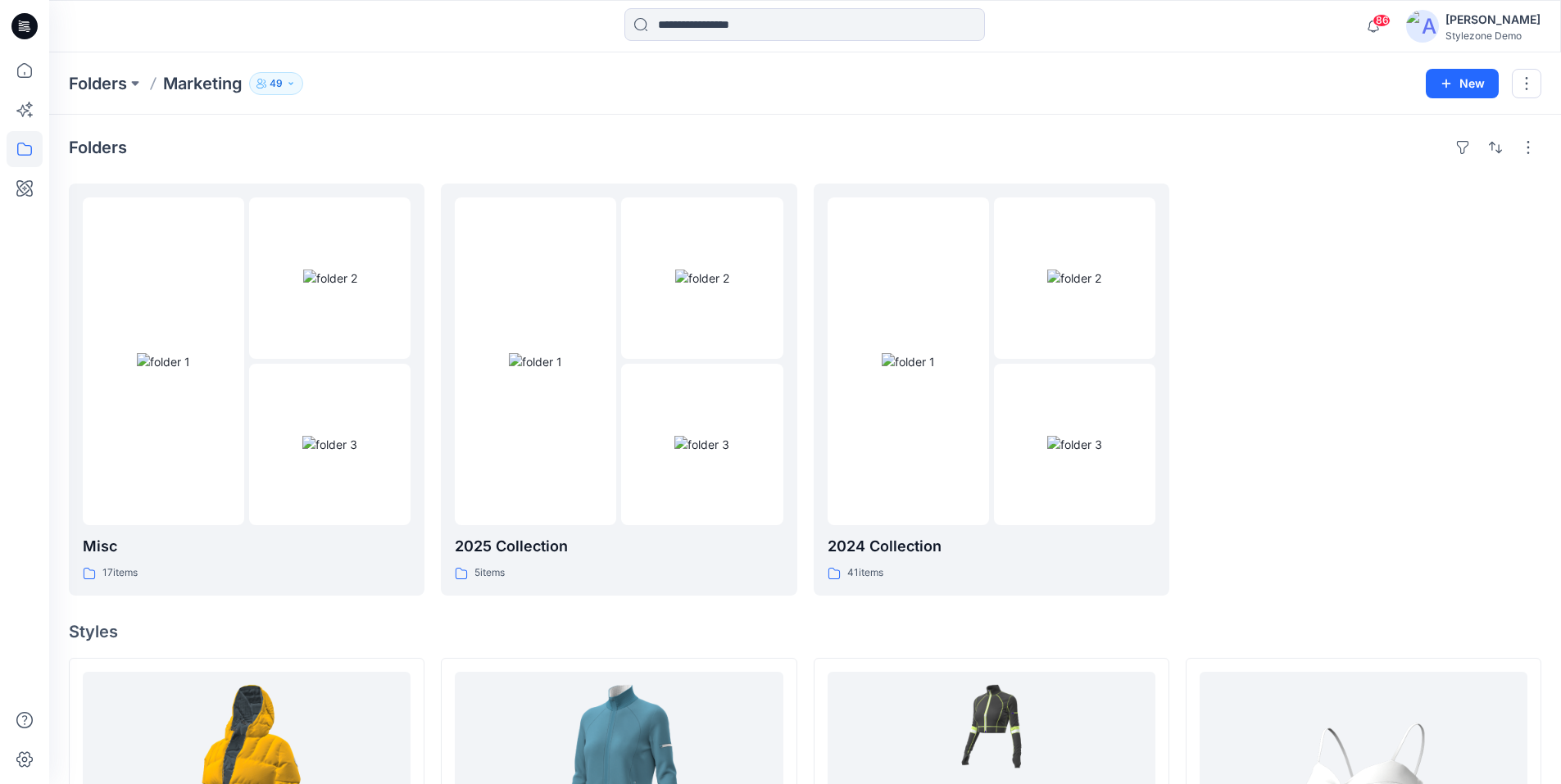
click at [1448, 627] on h4 "Styles" at bounding box center [805, 631] width 1473 height 20
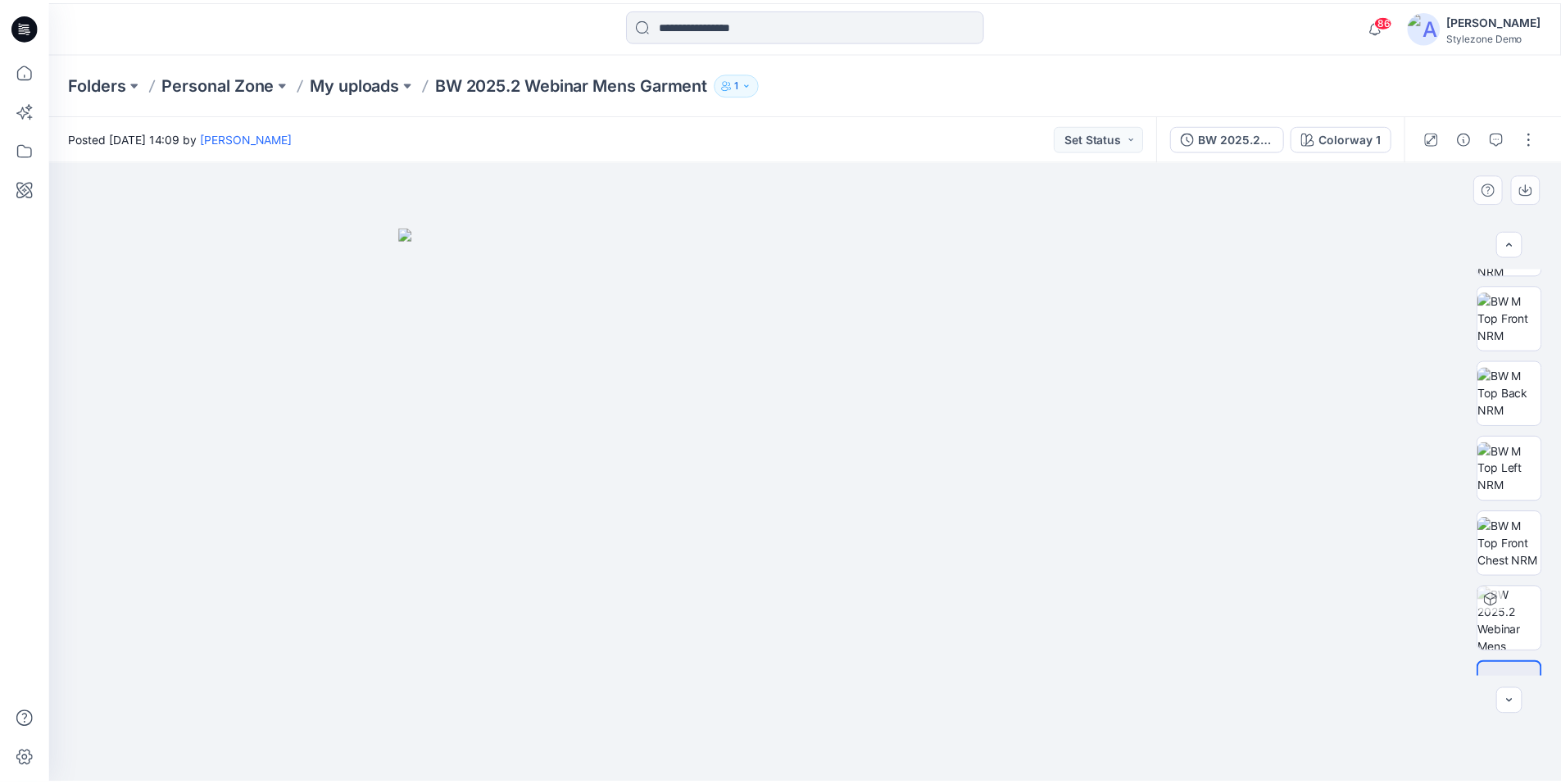
scroll to position [183, 0]
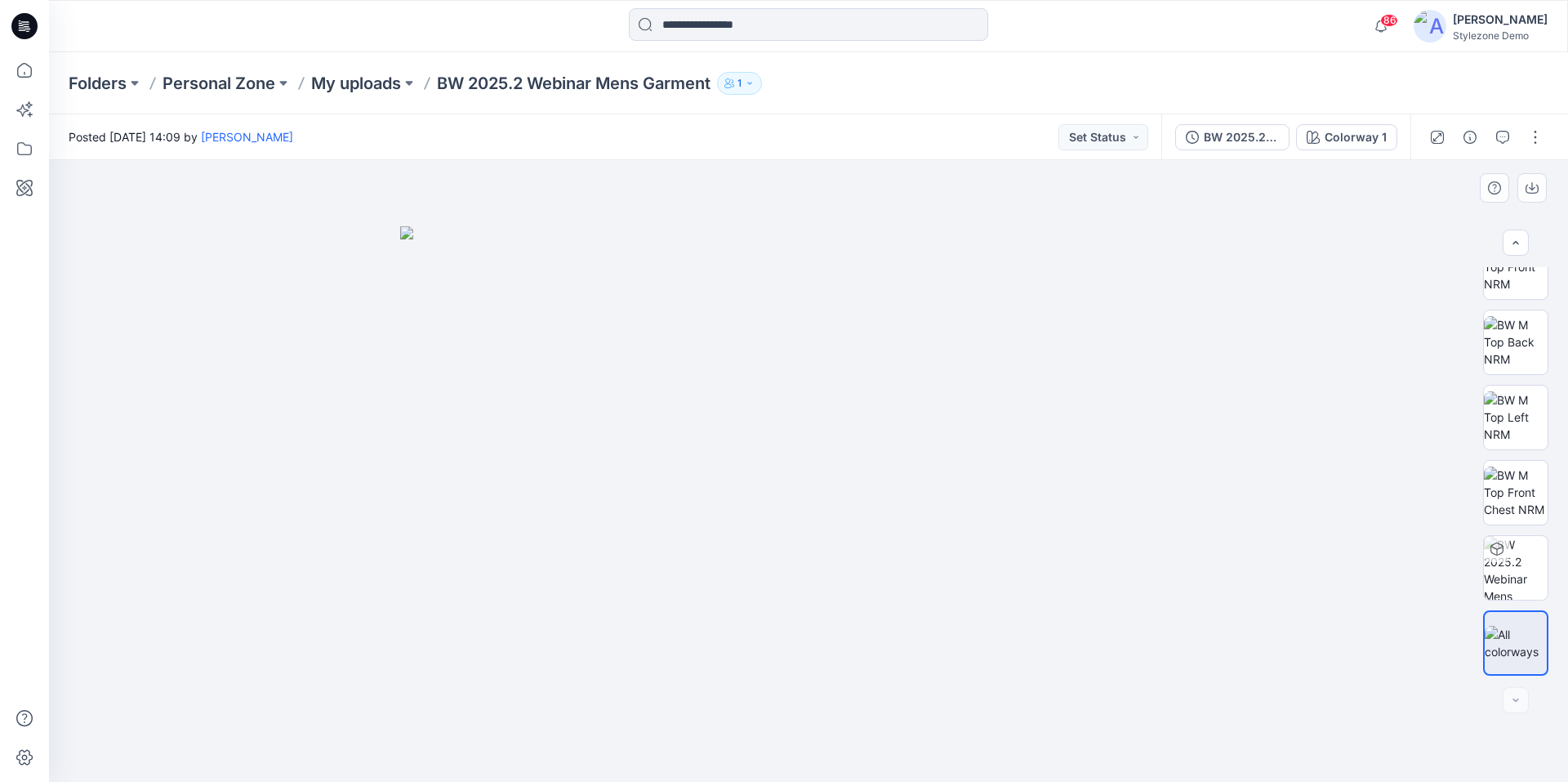
click at [1094, 543] on img at bounding box center [809, 505] width 817 height 556
click at [383, 87] on p "My uploads" at bounding box center [356, 83] width 90 height 22
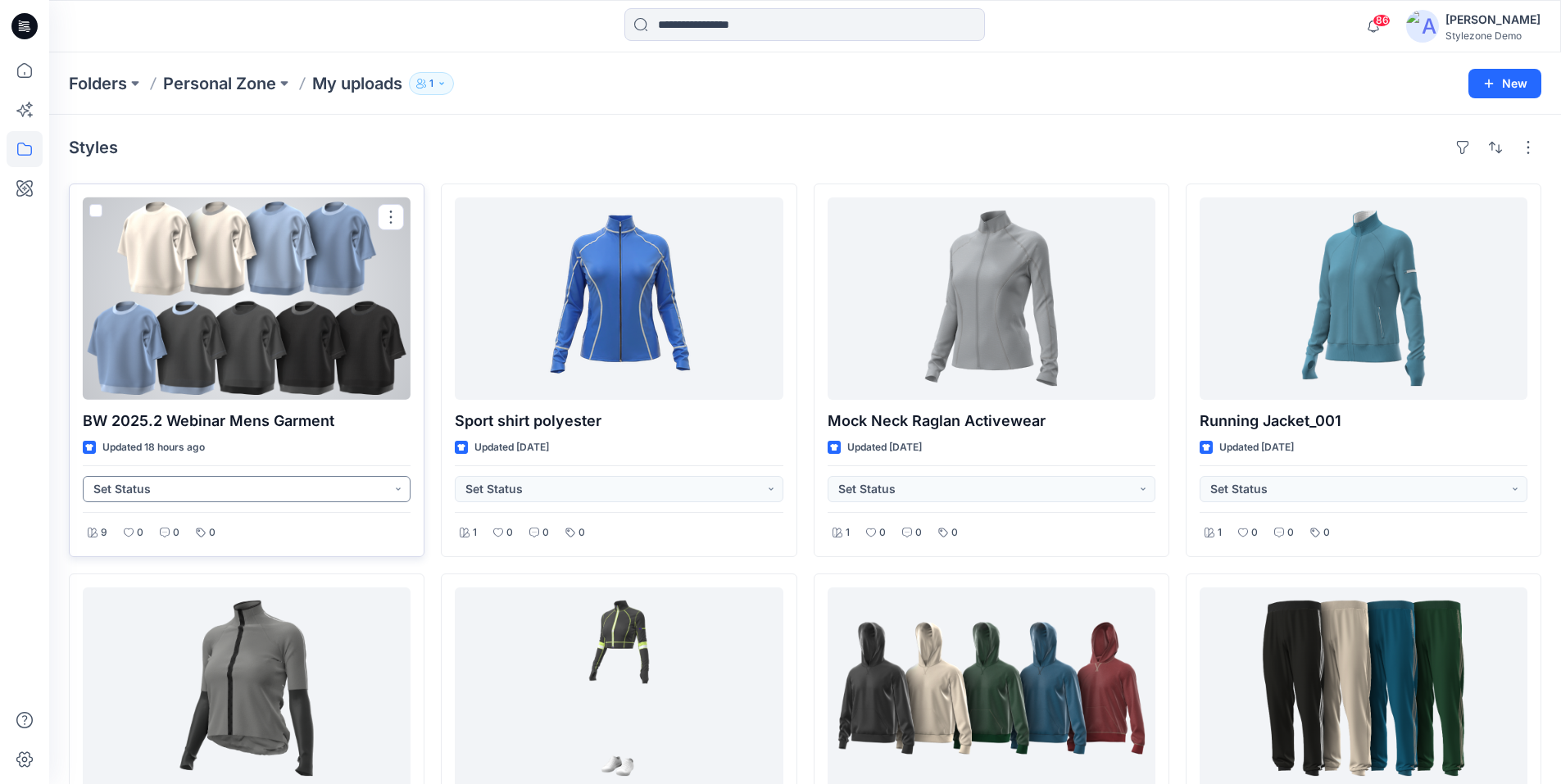
click at [372, 492] on button "Set Status" at bounding box center [246, 489] width 328 height 26
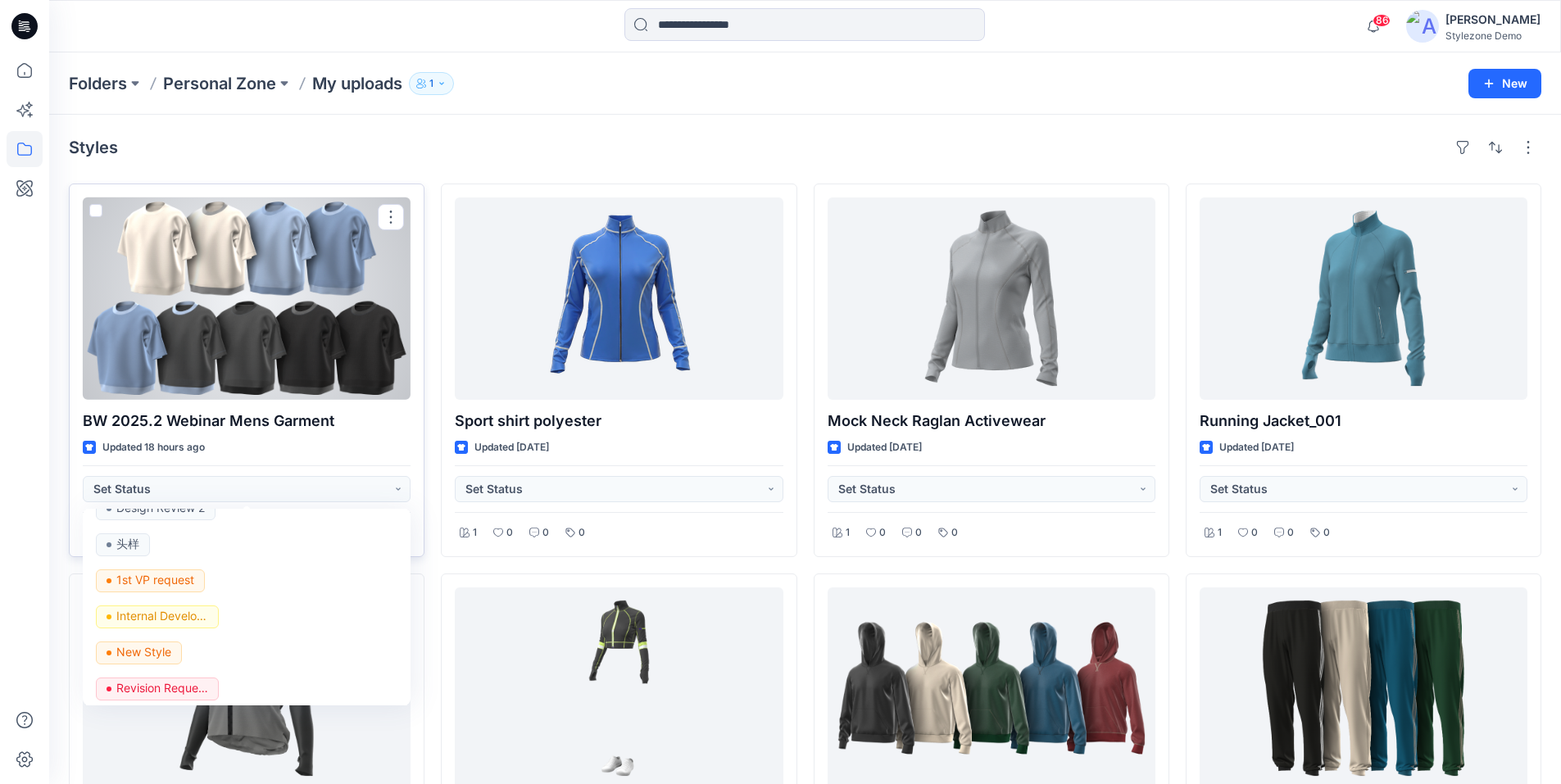
scroll to position [492, 0]
click at [136, 539] on p "头样" at bounding box center [128, 542] width 23 height 22
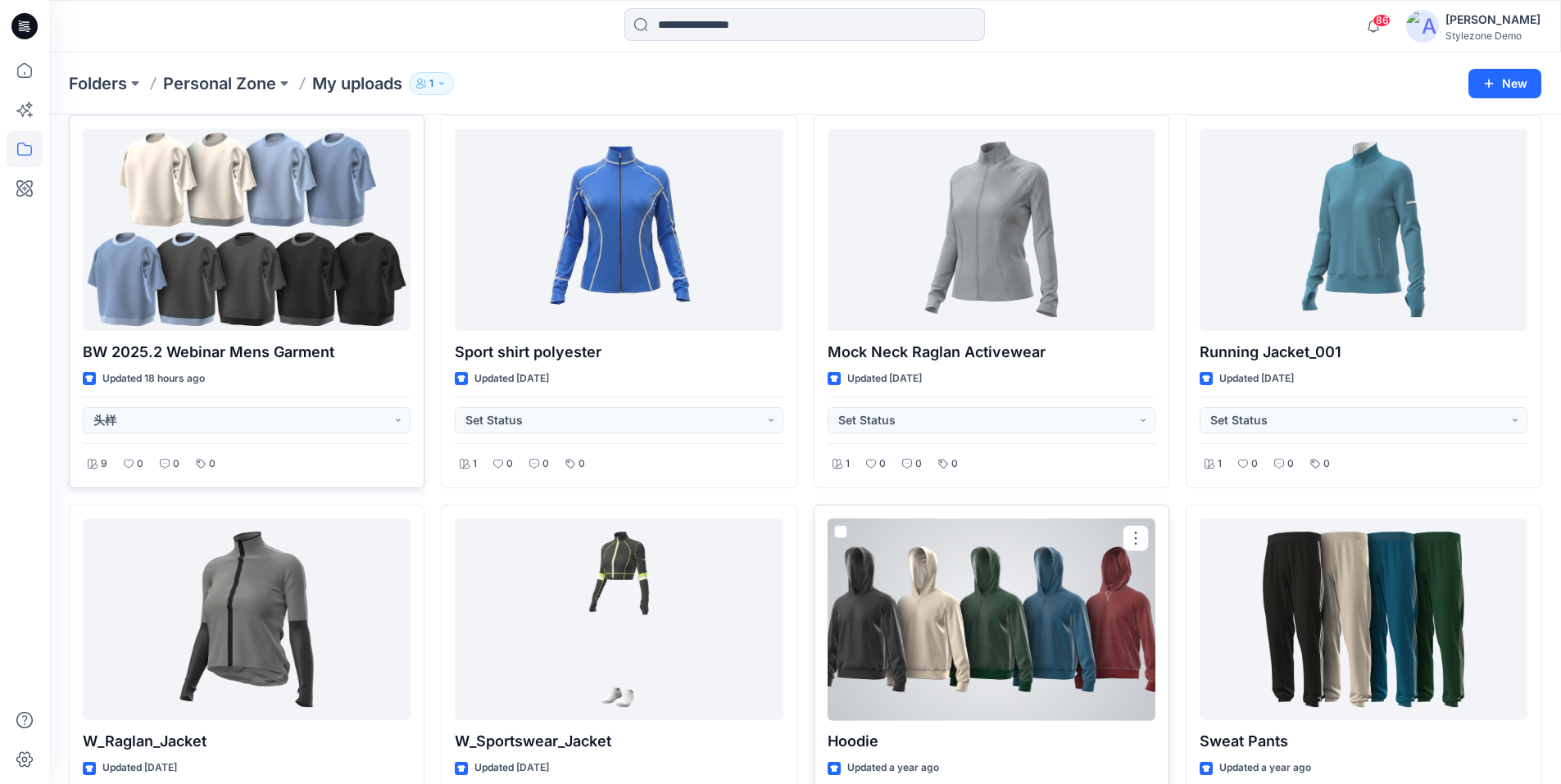
scroll to position [164, 0]
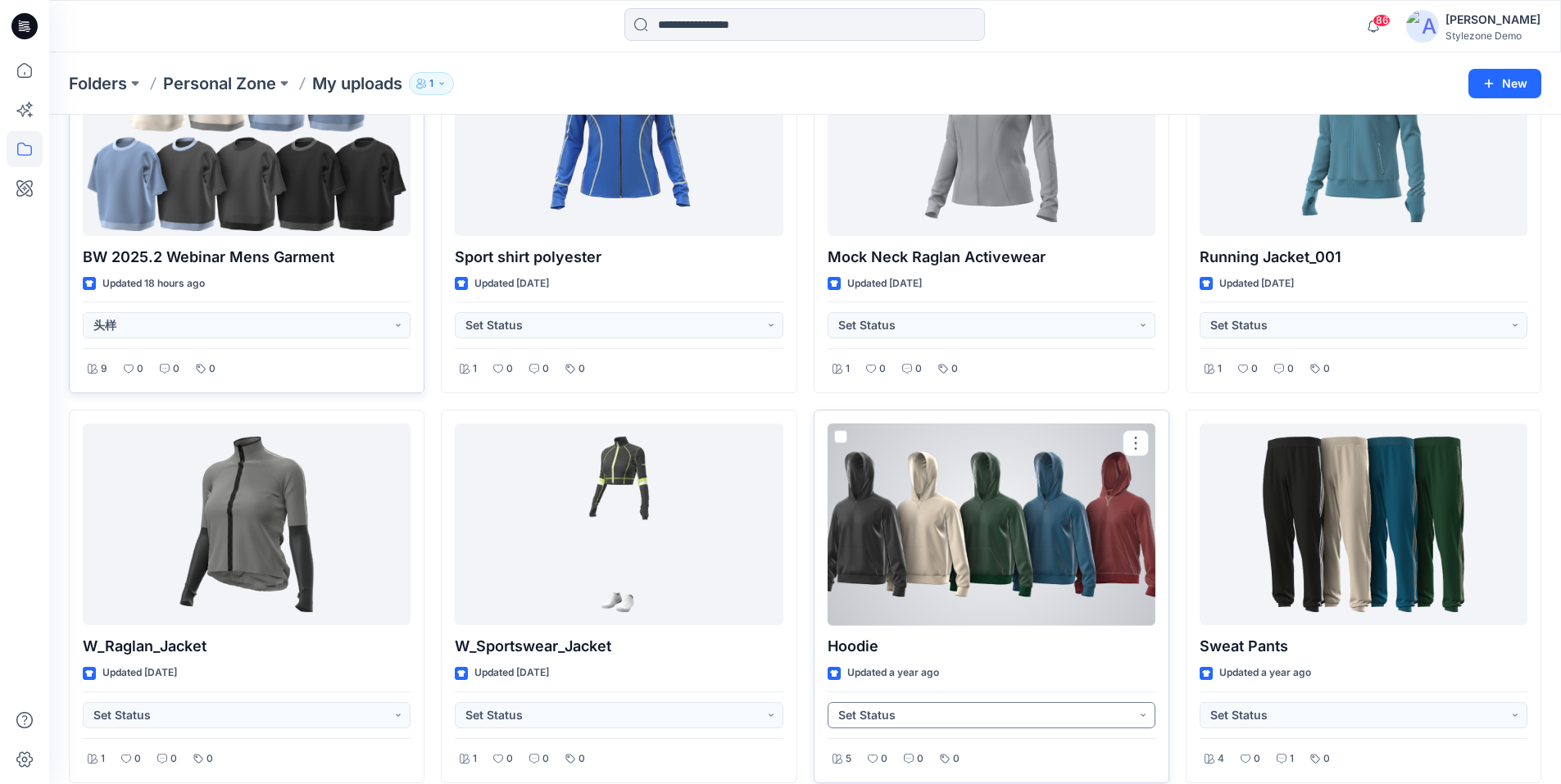
click at [928, 717] on button "Set Status" at bounding box center [991, 715] width 328 height 26
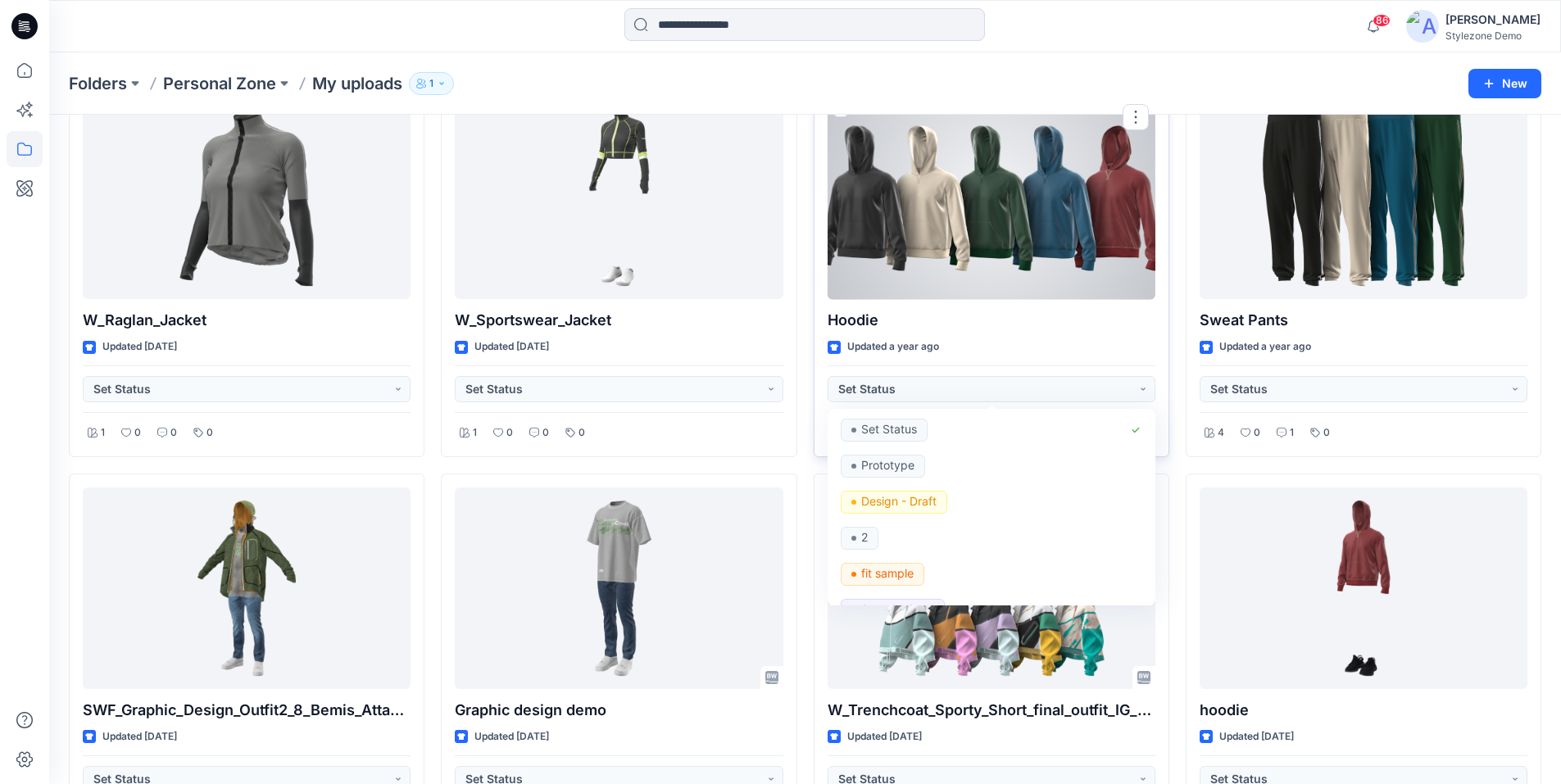
scroll to position [492, 0]
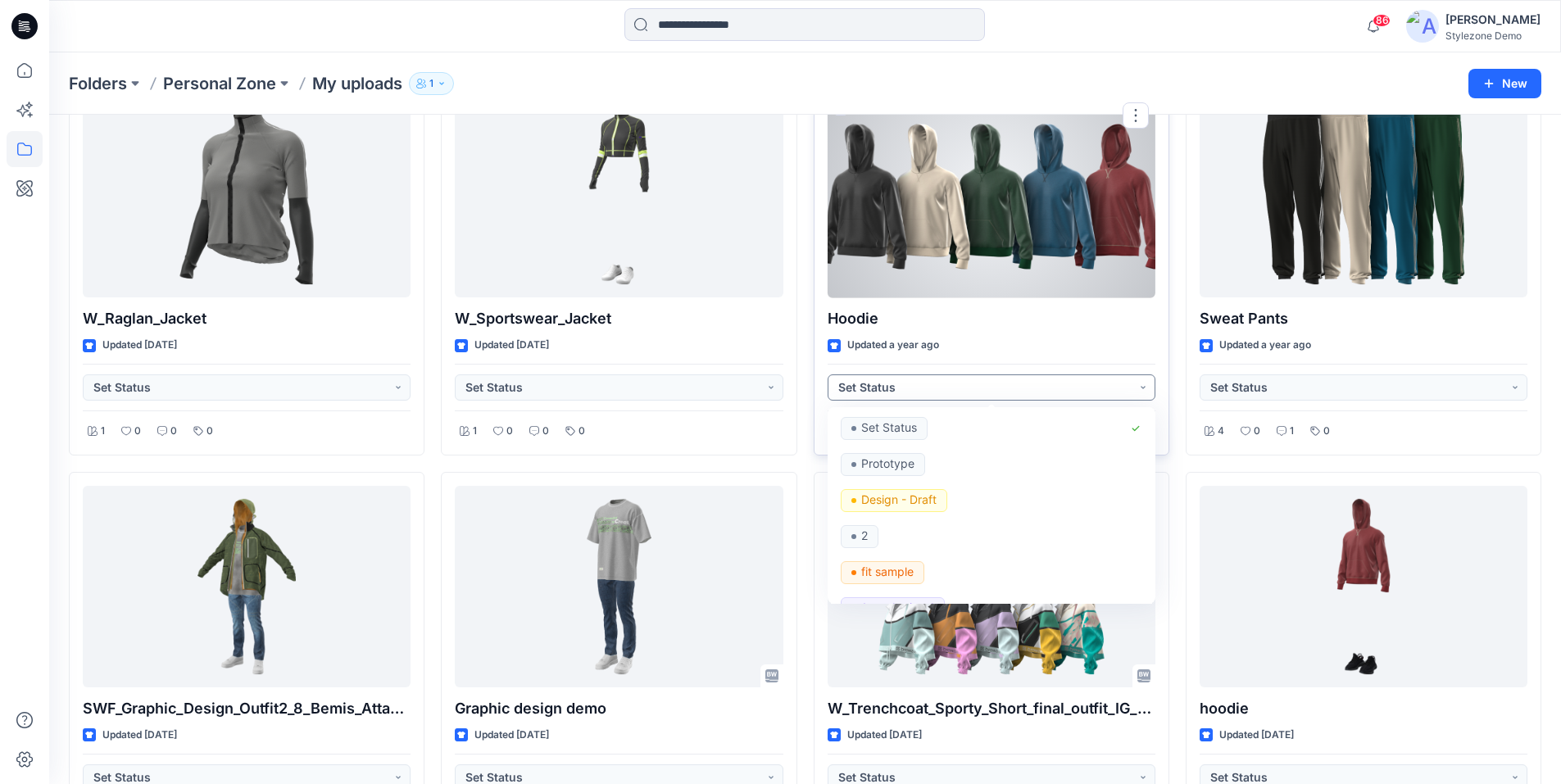
click at [931, 392] on button "Set Status" at bounding box center [991, 388] width 328 height 26
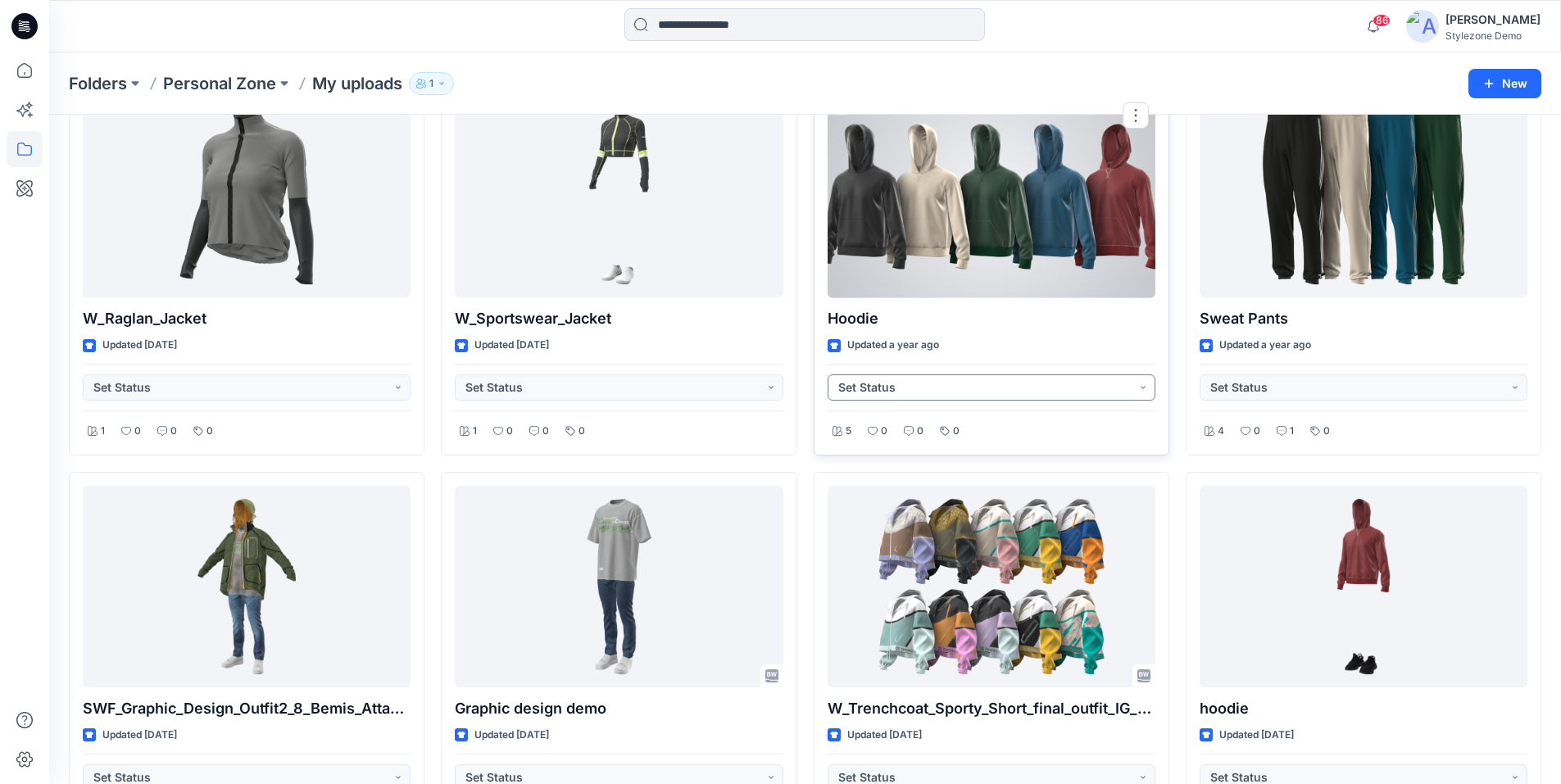
click at [931, 392] on button "Set Status" at bounding box center [991, 388] width 328 height 26
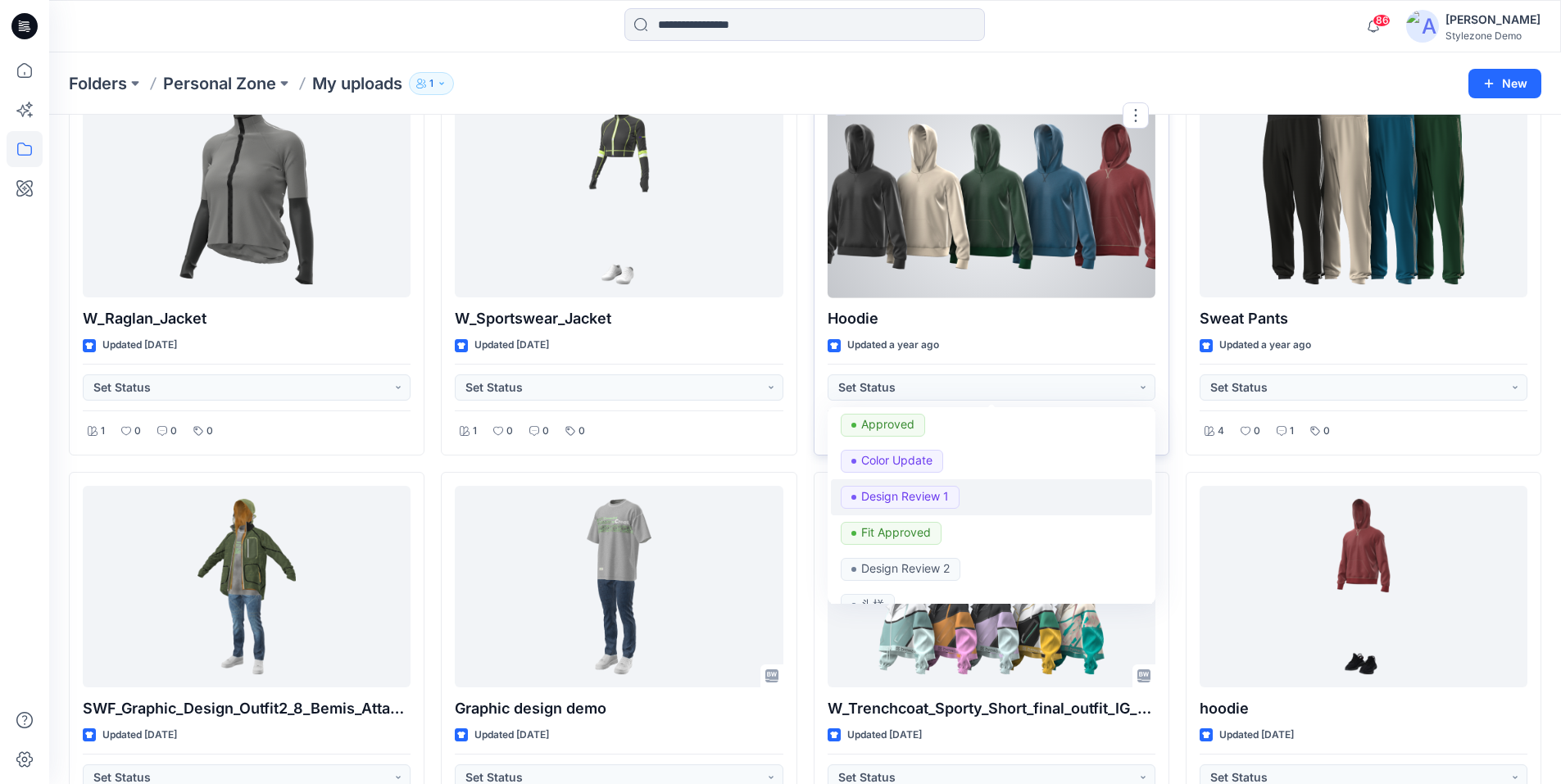
scroll to position [409, 0]
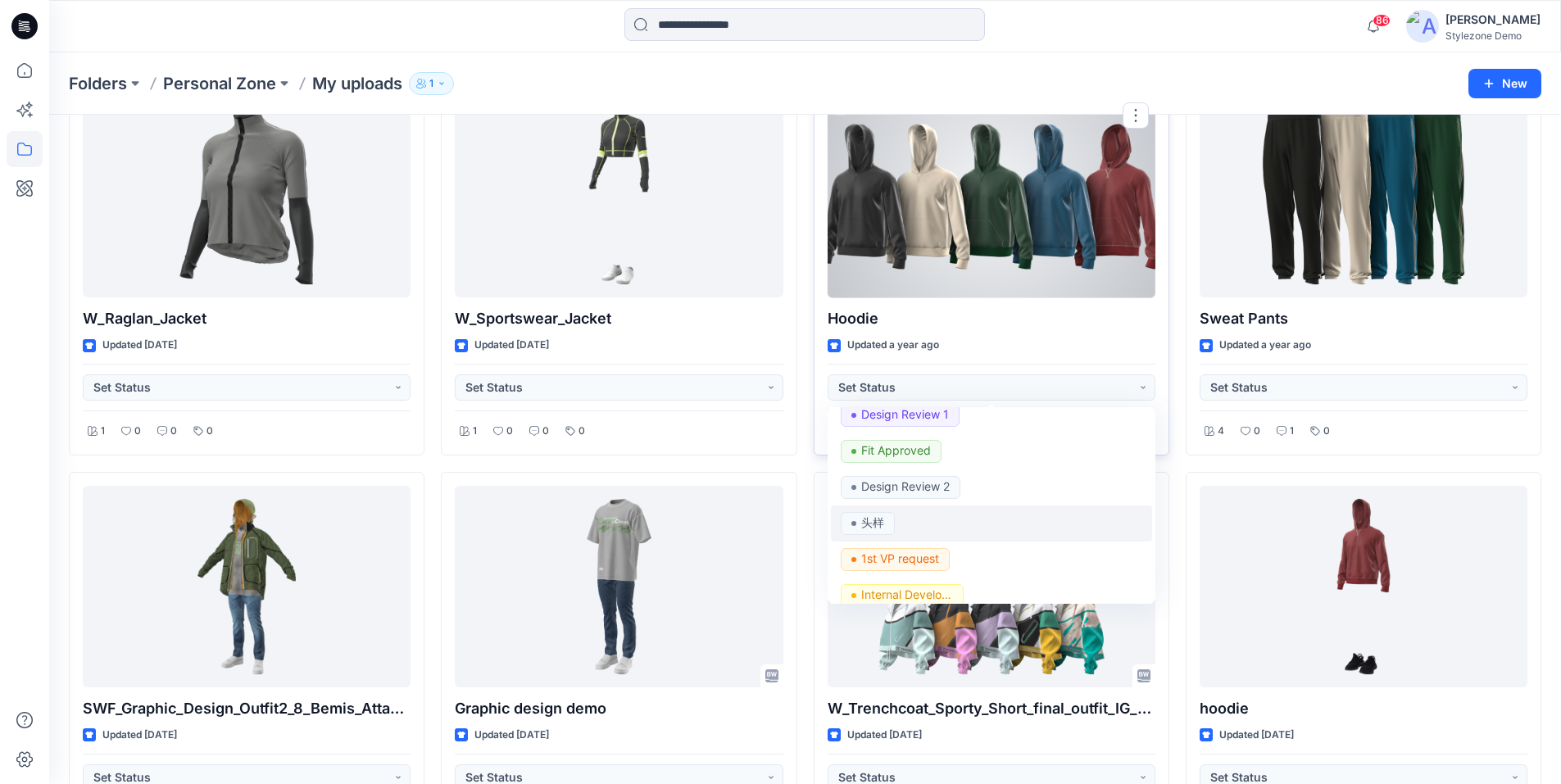
click at [882, 516] on p "头样" at bounding box center [873, 522] width 23 height 22
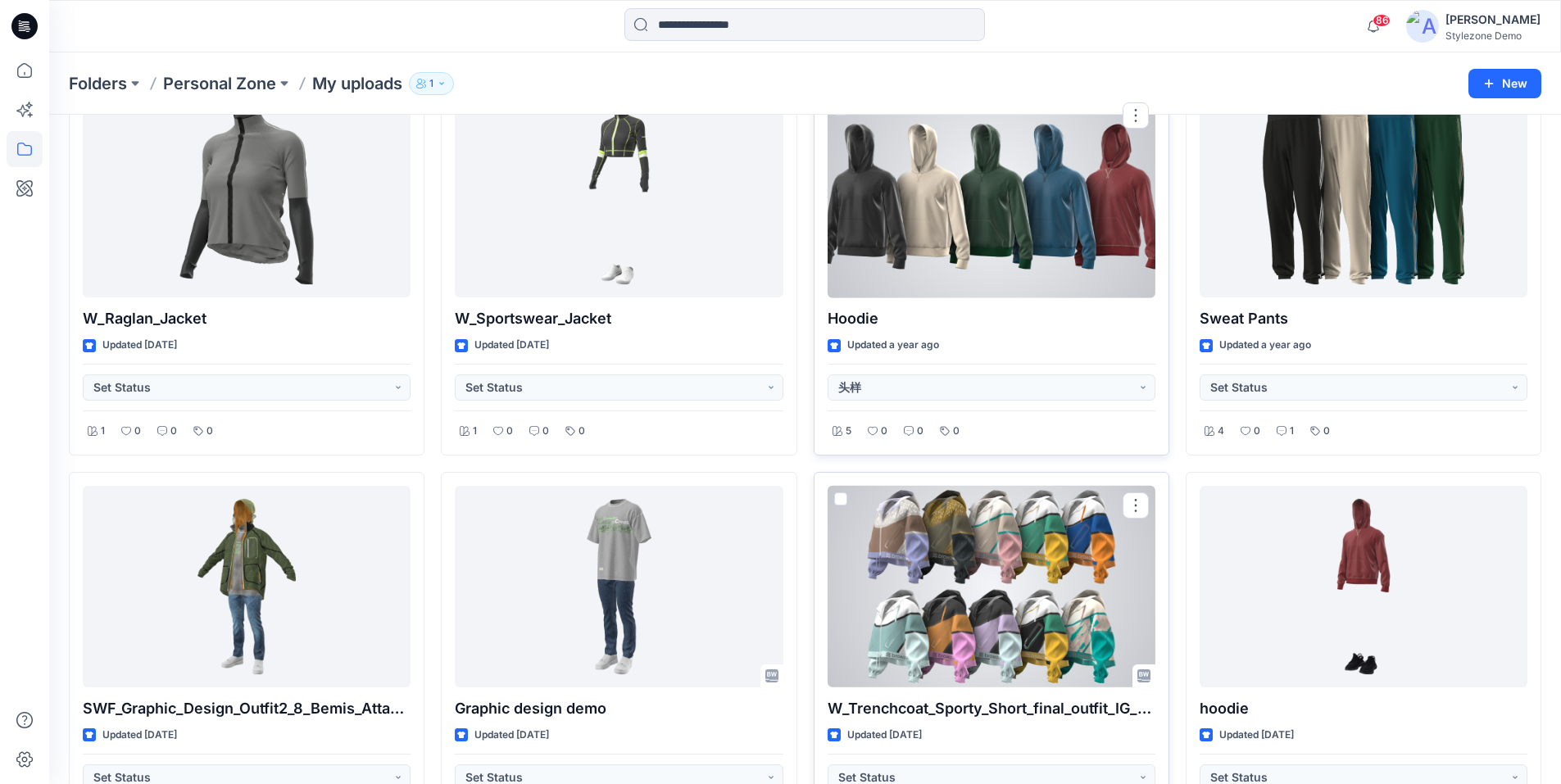
scroll to position [574, 0]
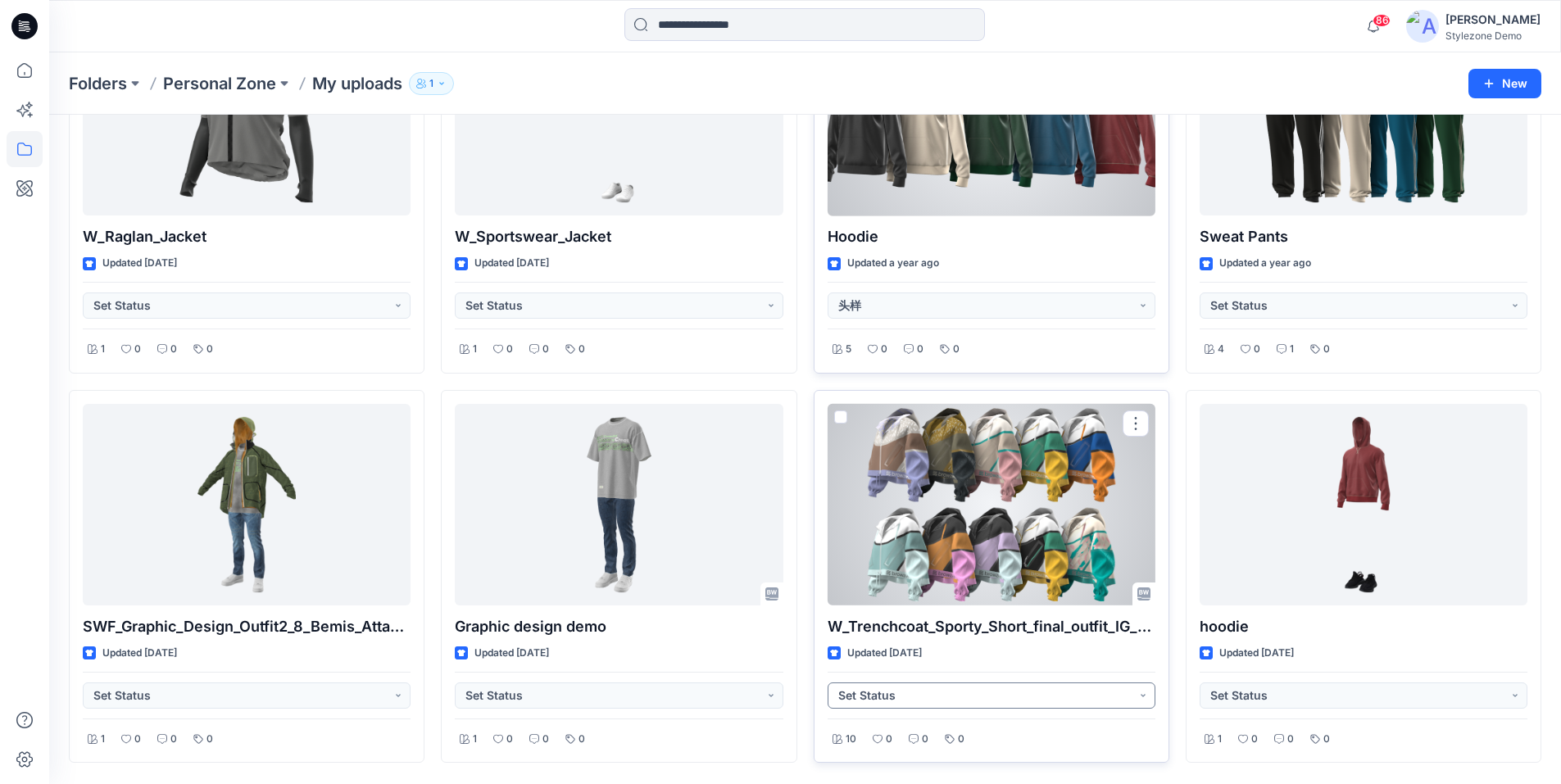
click at [1114, 696] on button "Set Status" at bounding box center [991, 696] width 328 height 26
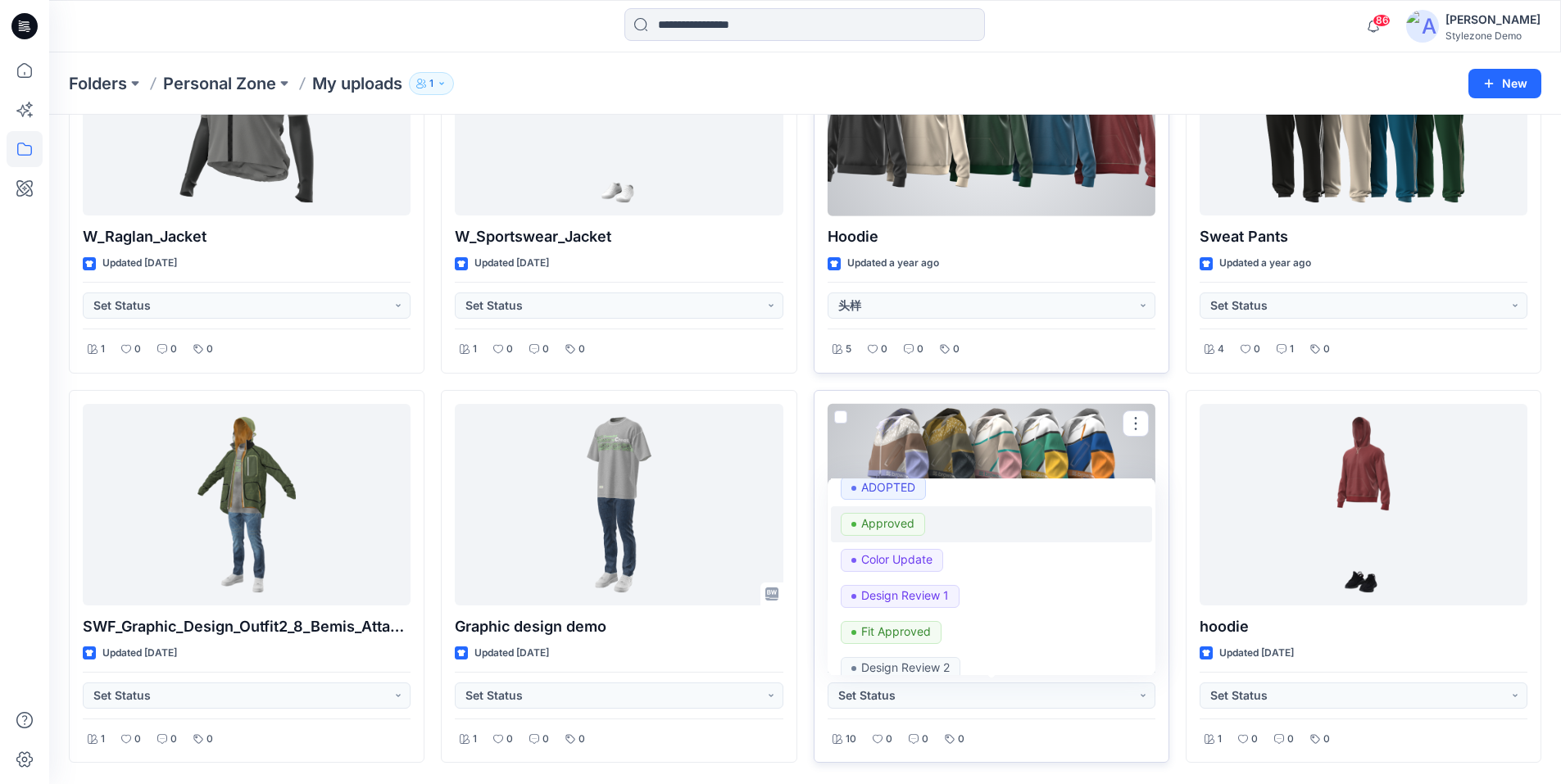
scroll to position [328, 0]
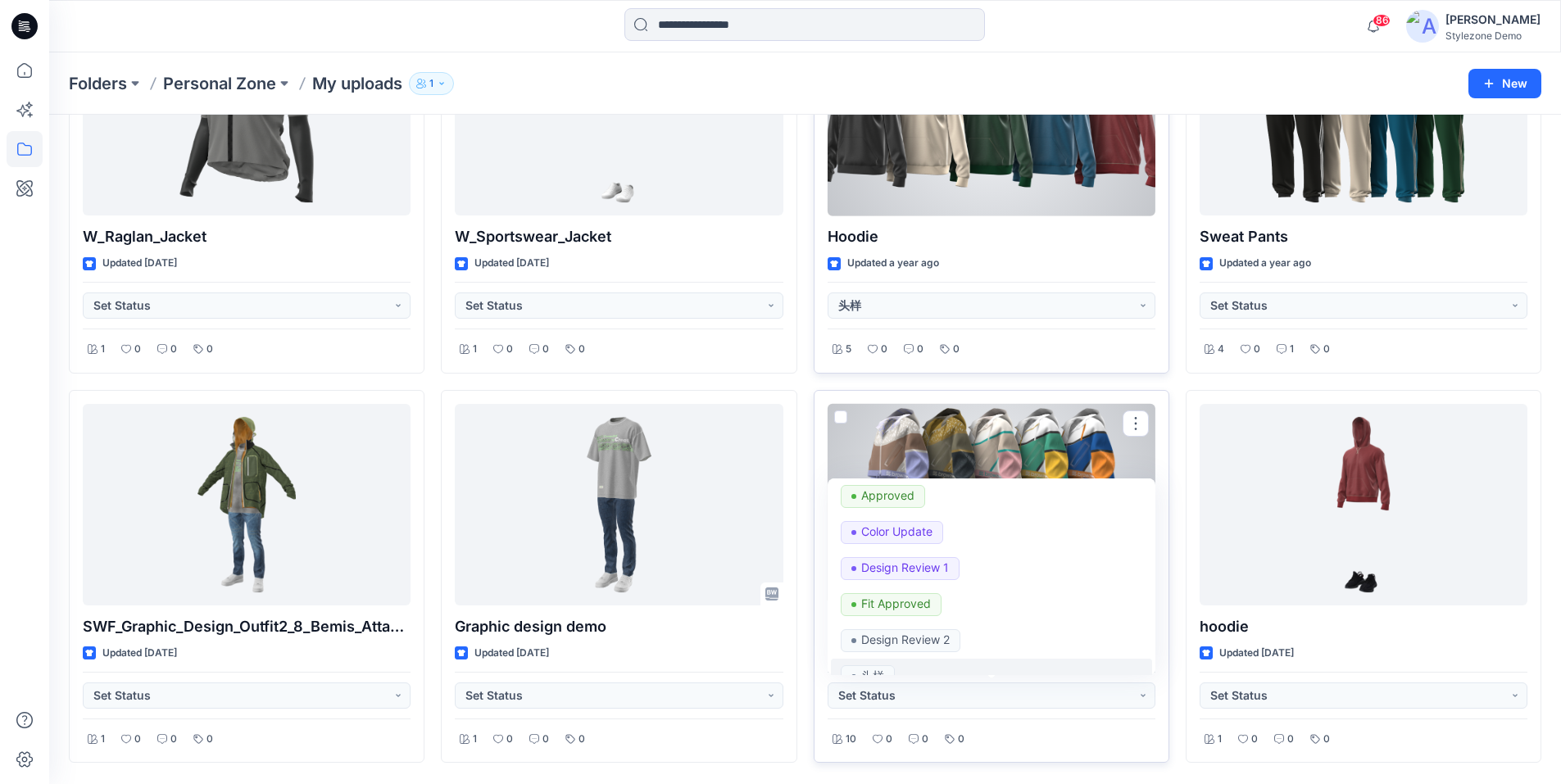
click at [874, 671] on p "头样" at bounding box center [873, 676] width 23 height 22
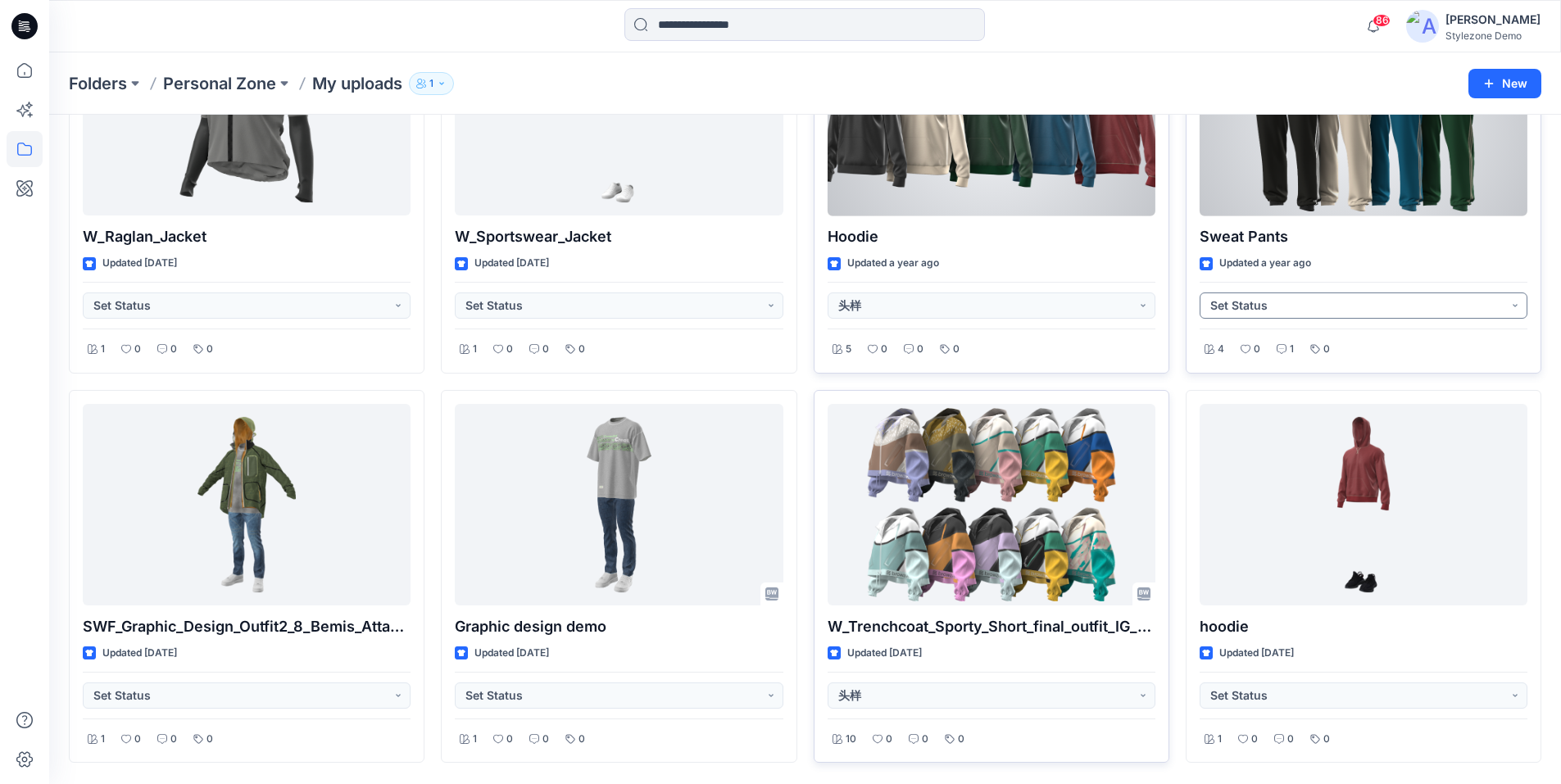
scroll to position [492, 0]
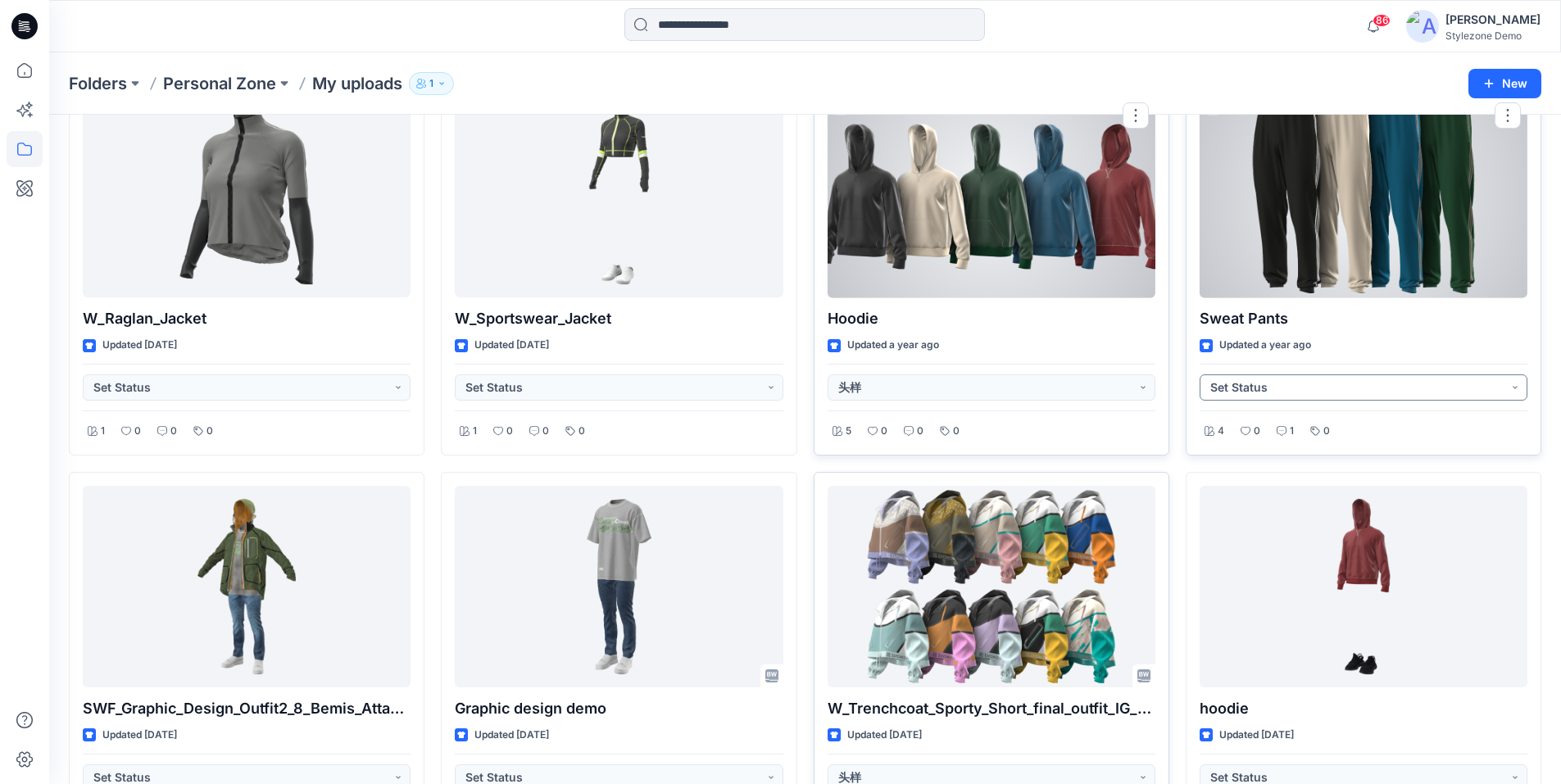
click at [1514, 389] on button "Set Status" at bounding box center [1364, 388] width 328 height 26
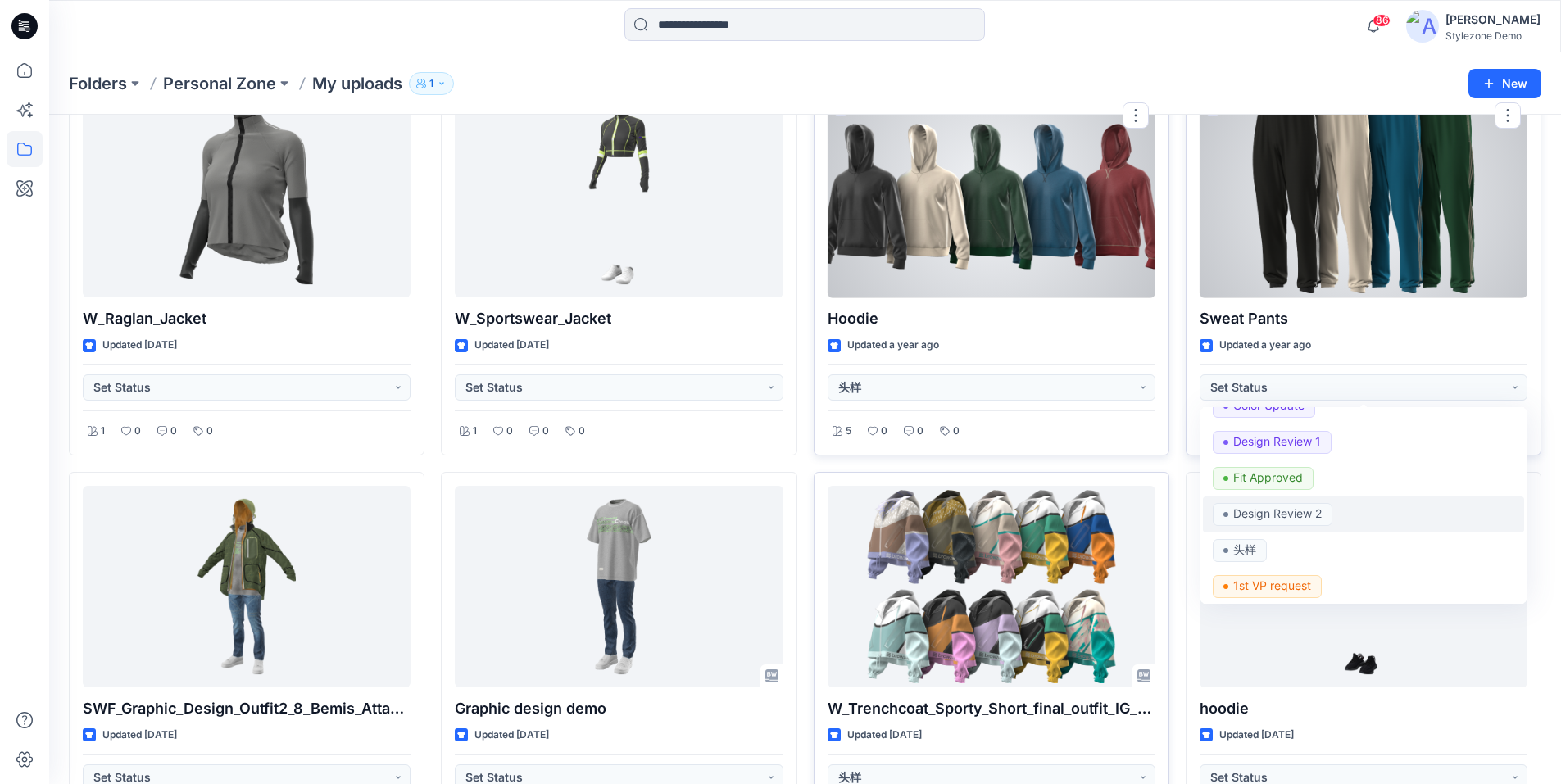
scroll to position [409, 0]
click at [1240, 524] on p "头样" at bounding box center [1244, 522] width 23 height 22
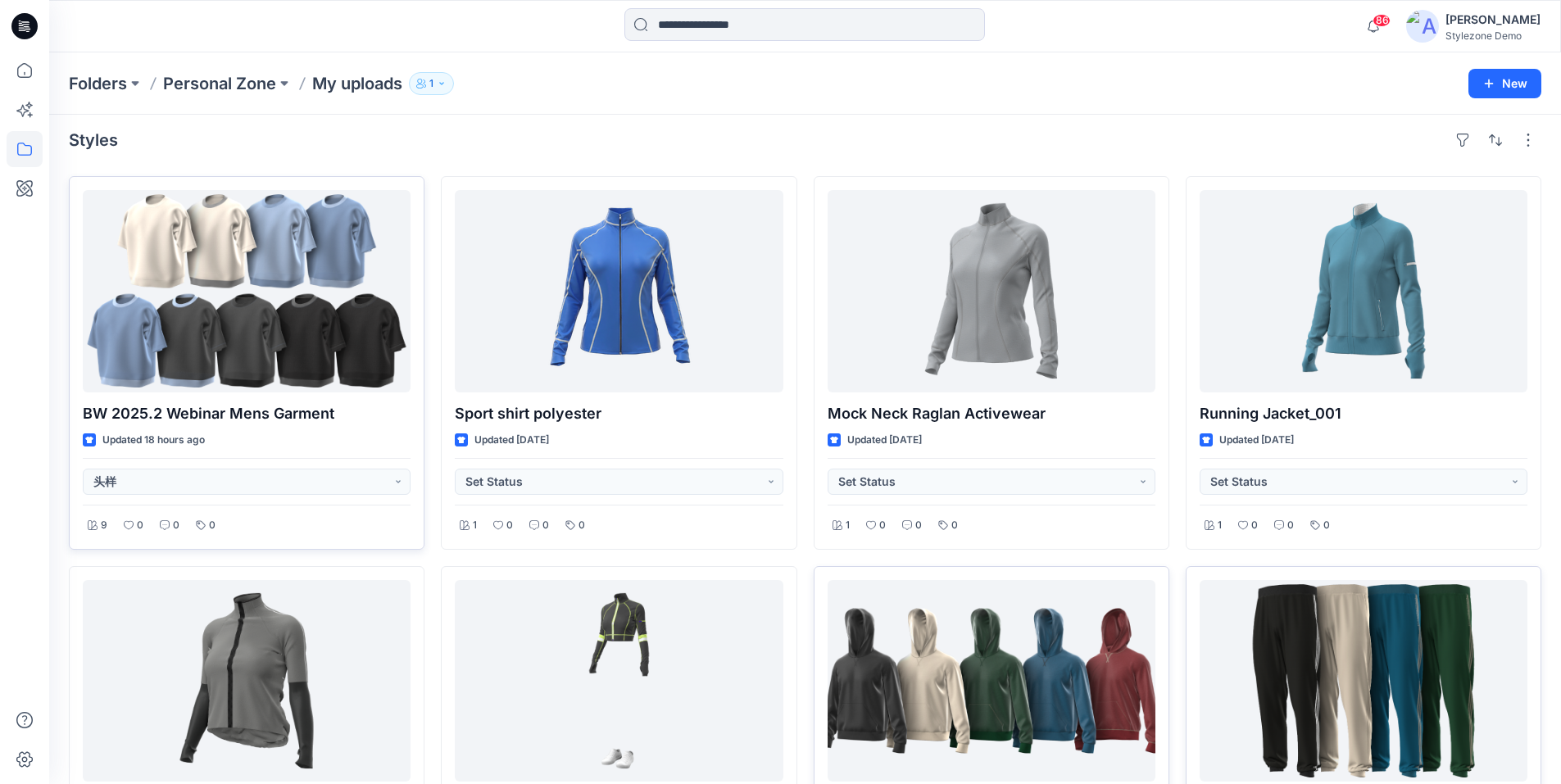
scroll to position [0, 0]
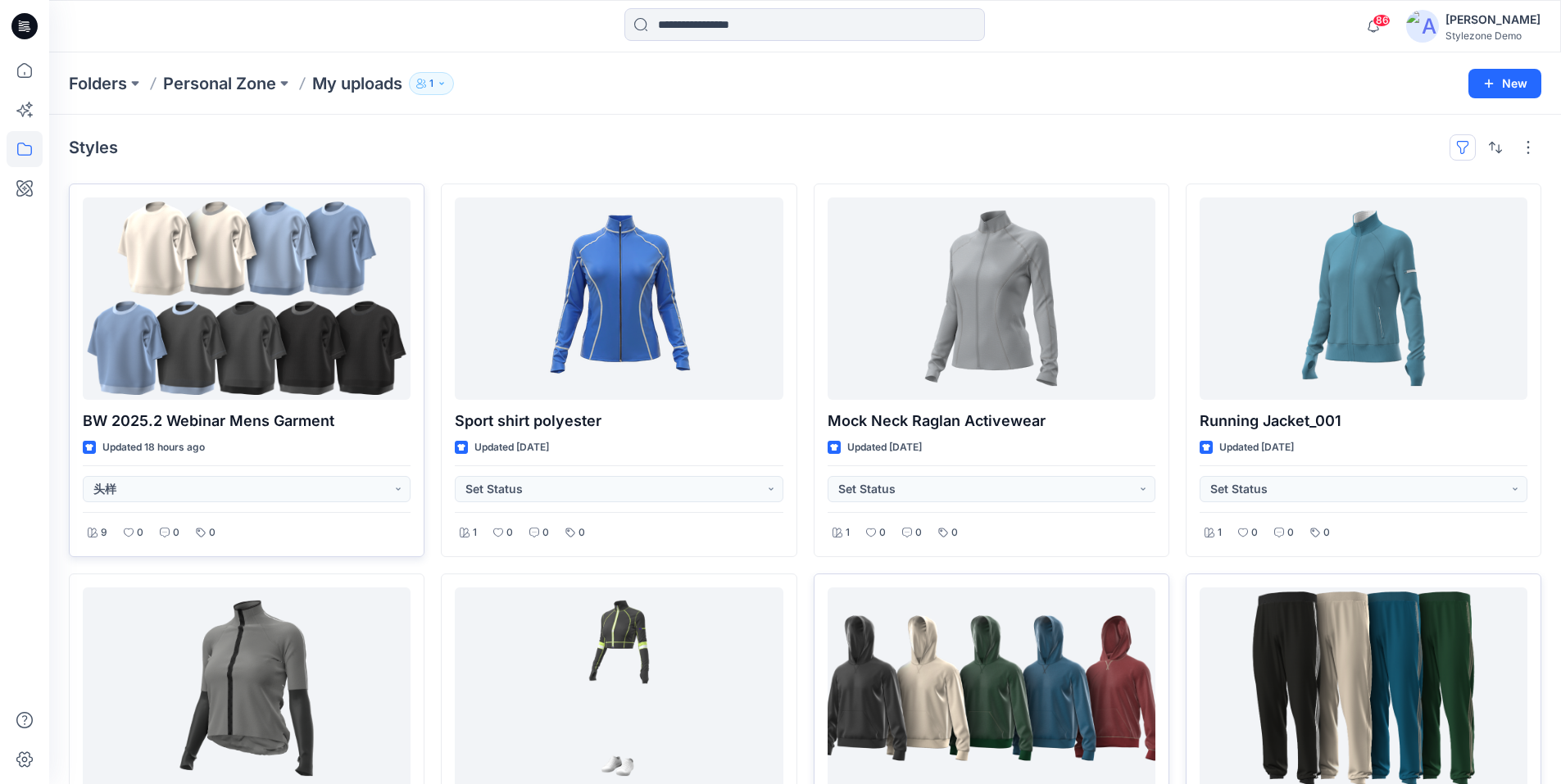
click at [1463, 147] on button "button" at bounding box center [1463, 147] width 26 height 26
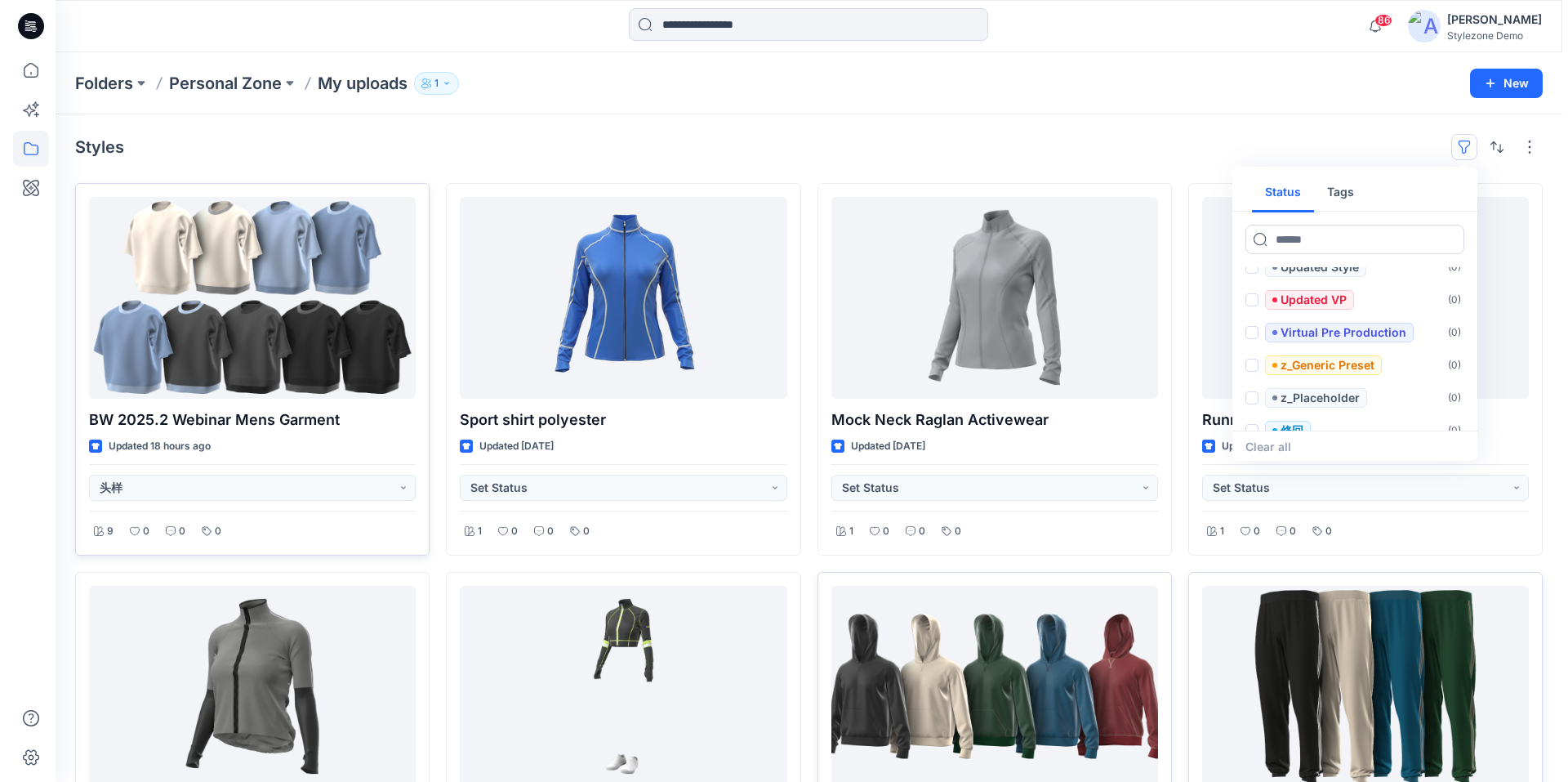
scroll to position [1439, 0]
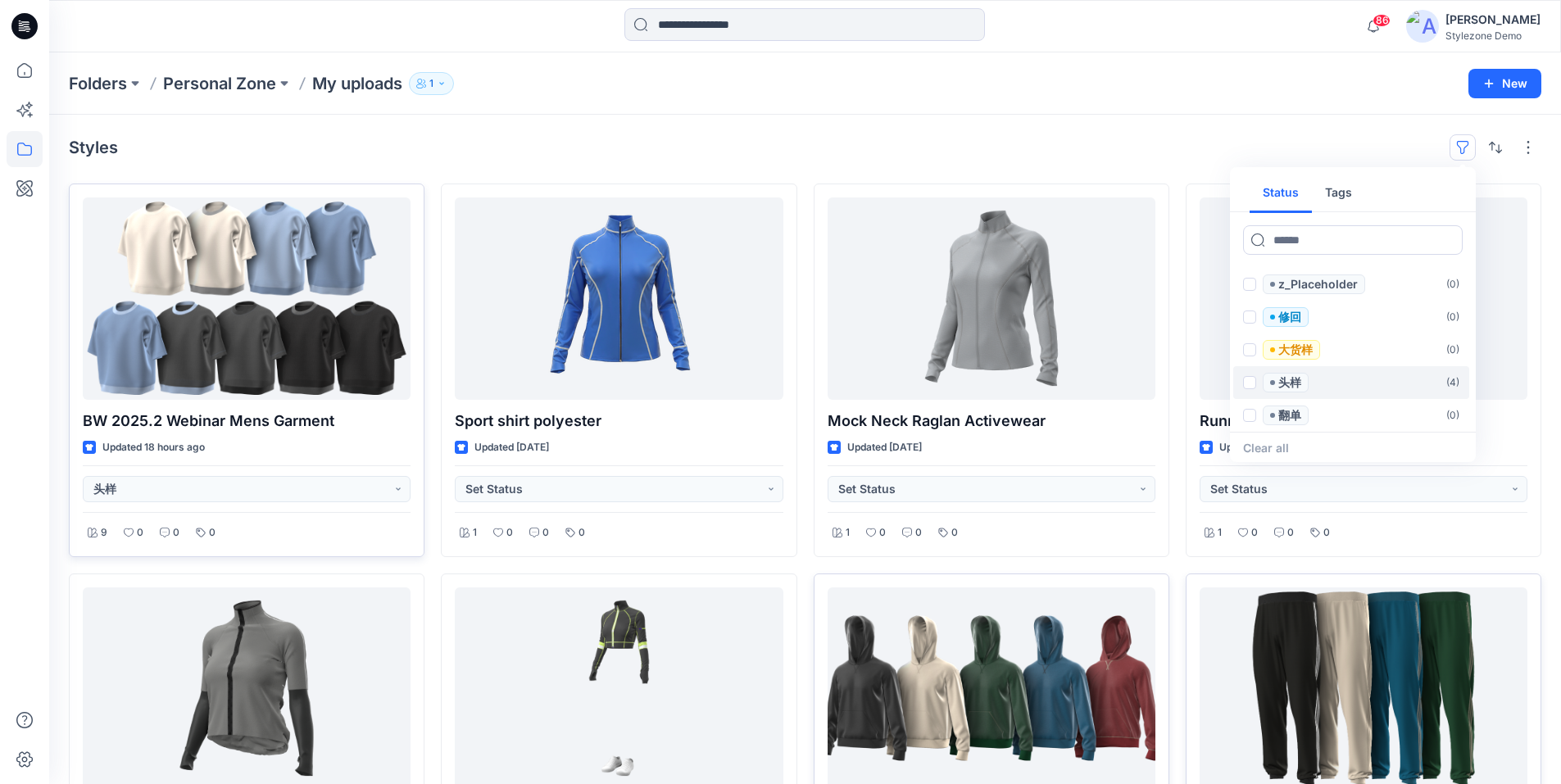
click at [1246, 383] on span at bounding box center [1250, 383] width 13 height 13
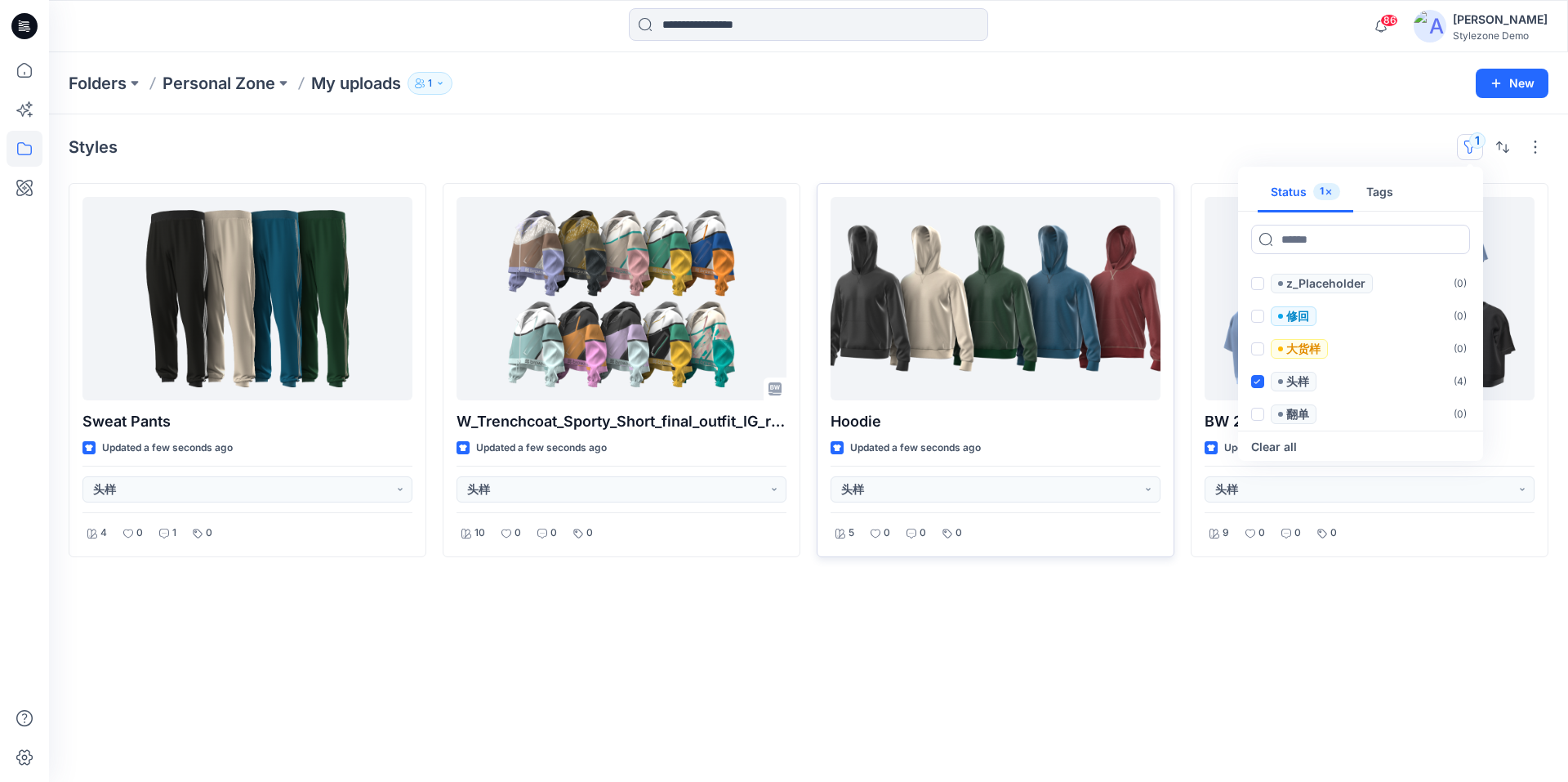
click at [1232, 135] on div "Styles 1 Status 1 Tags Set Status ( 11 ) 1st Proto ready to review ( 0 ) 1st pr…" at bounding box center [808, 147] width 1480 height 26
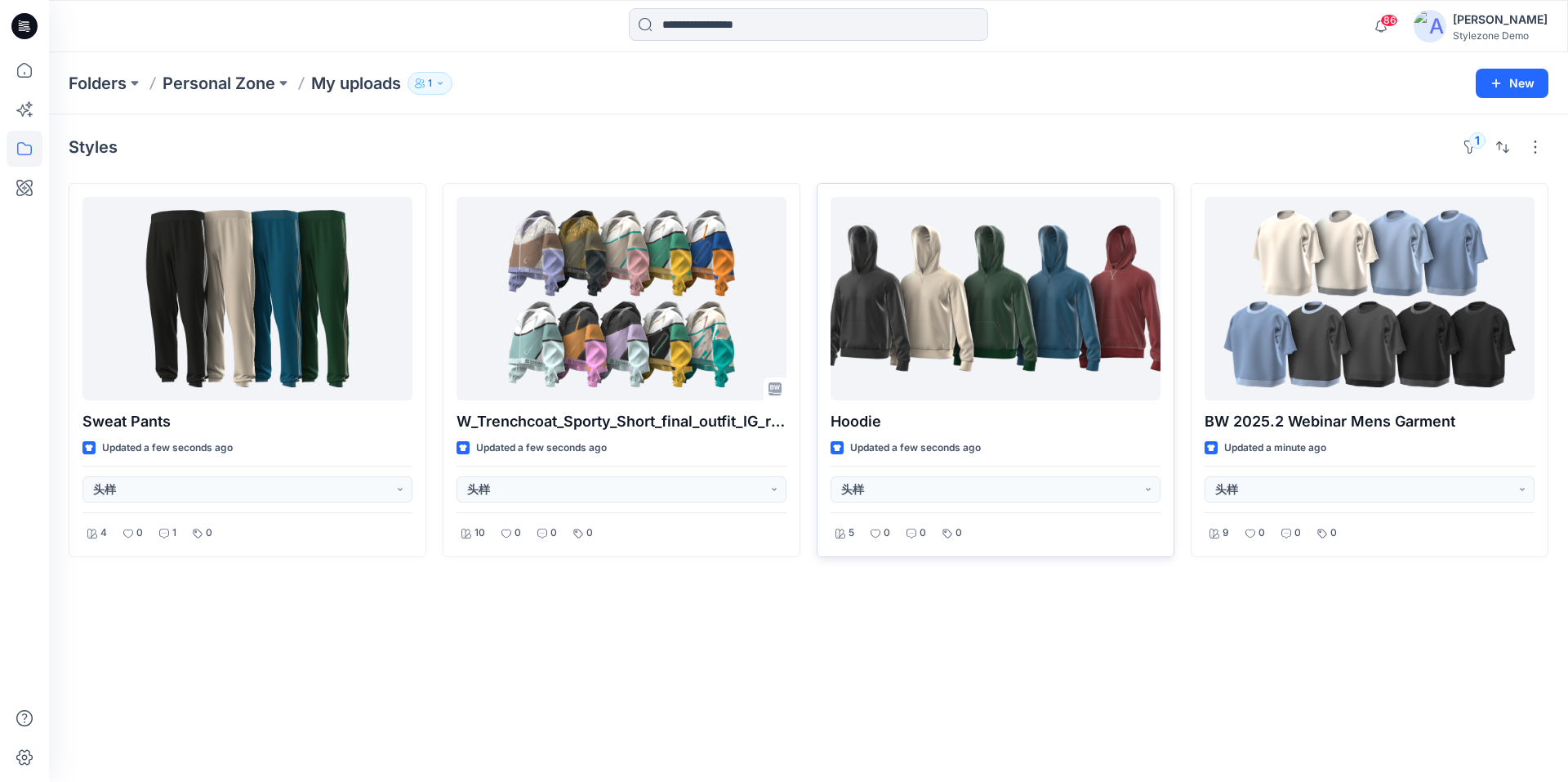
click at [1205, 666] on div "Styles 1 Sweat Pants Updated a few seconds ago 头样 4 0 1 0 W_Trenchcoat_Sporty_S…" at bounding box center [808, 448] width 1519 height 668
click at [374, 581] on div "Styles 1 Sweat Pants Updated a few seconds ago 头样 4 0 1 0 W_Trenchcoat_Sporty_S…" at bounding box center [808, 448] width 1519 height 668
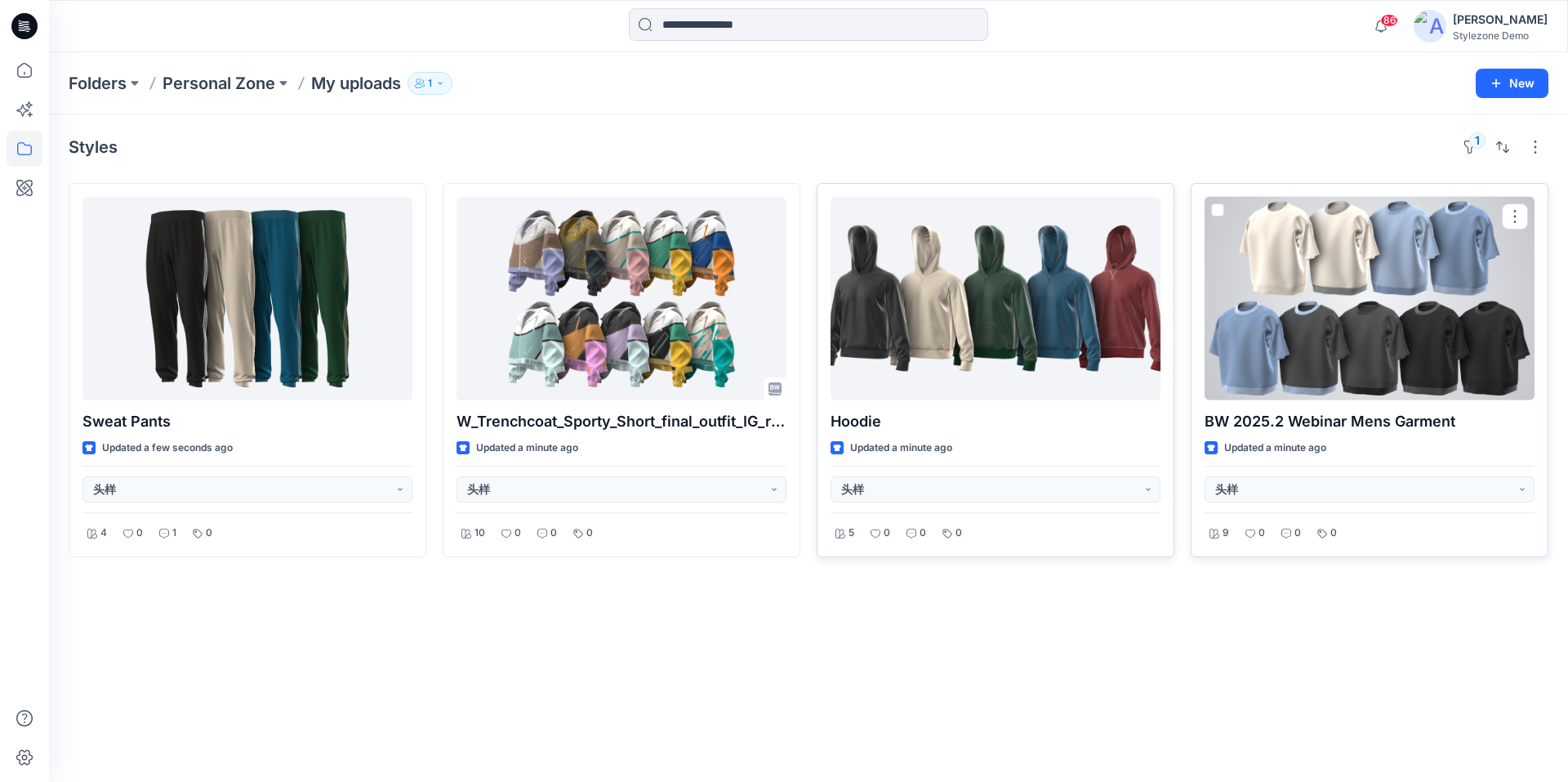
click at [1350, 351] on div at bounding box center [1370, 298] width 330 height 203
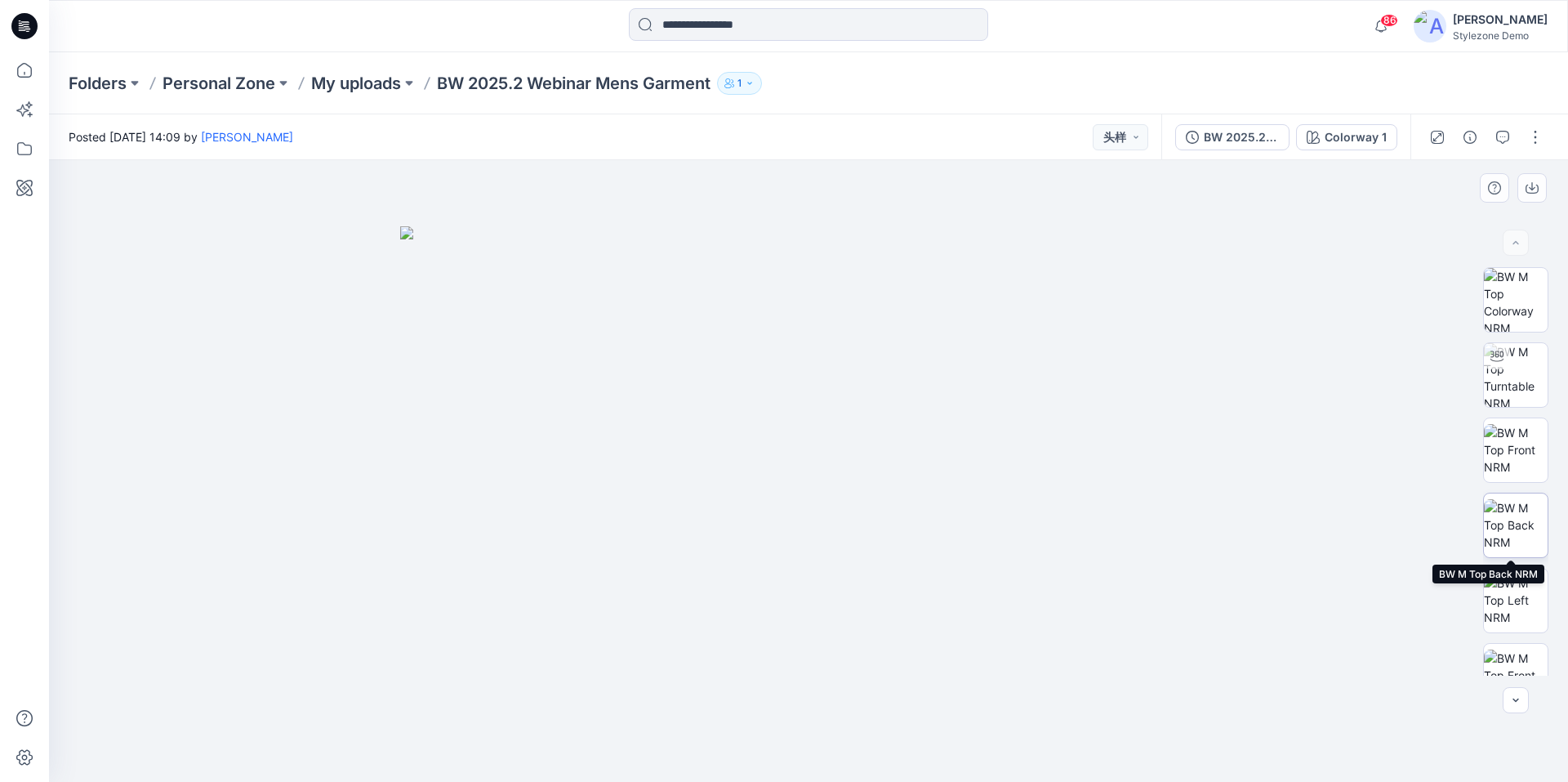
click at [1511, 521] on img at bounding box center [1517, 524] width 64 height 52
drag, startPoint x: 1147, startPoint y: 383, endPoint x: 1169, endPoint y: 375, distance: 23.4
click at [1341, 141] on div "Colorway 1" at bounding box center [1356, 137] width 62 height 18
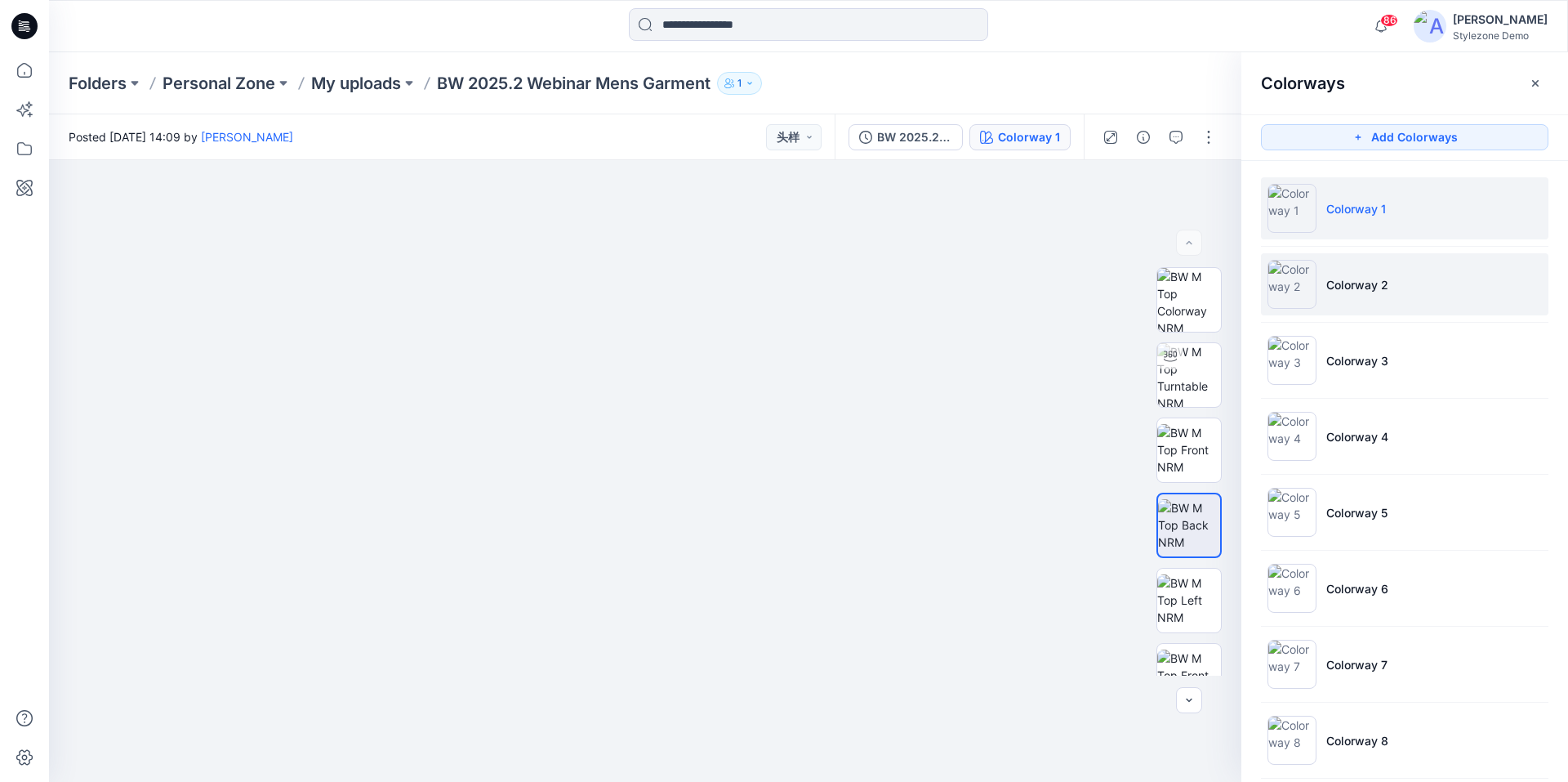
click at [1372, 289] on p "Colorway 2" at bounding box center [1357, 285] width 62 height 17
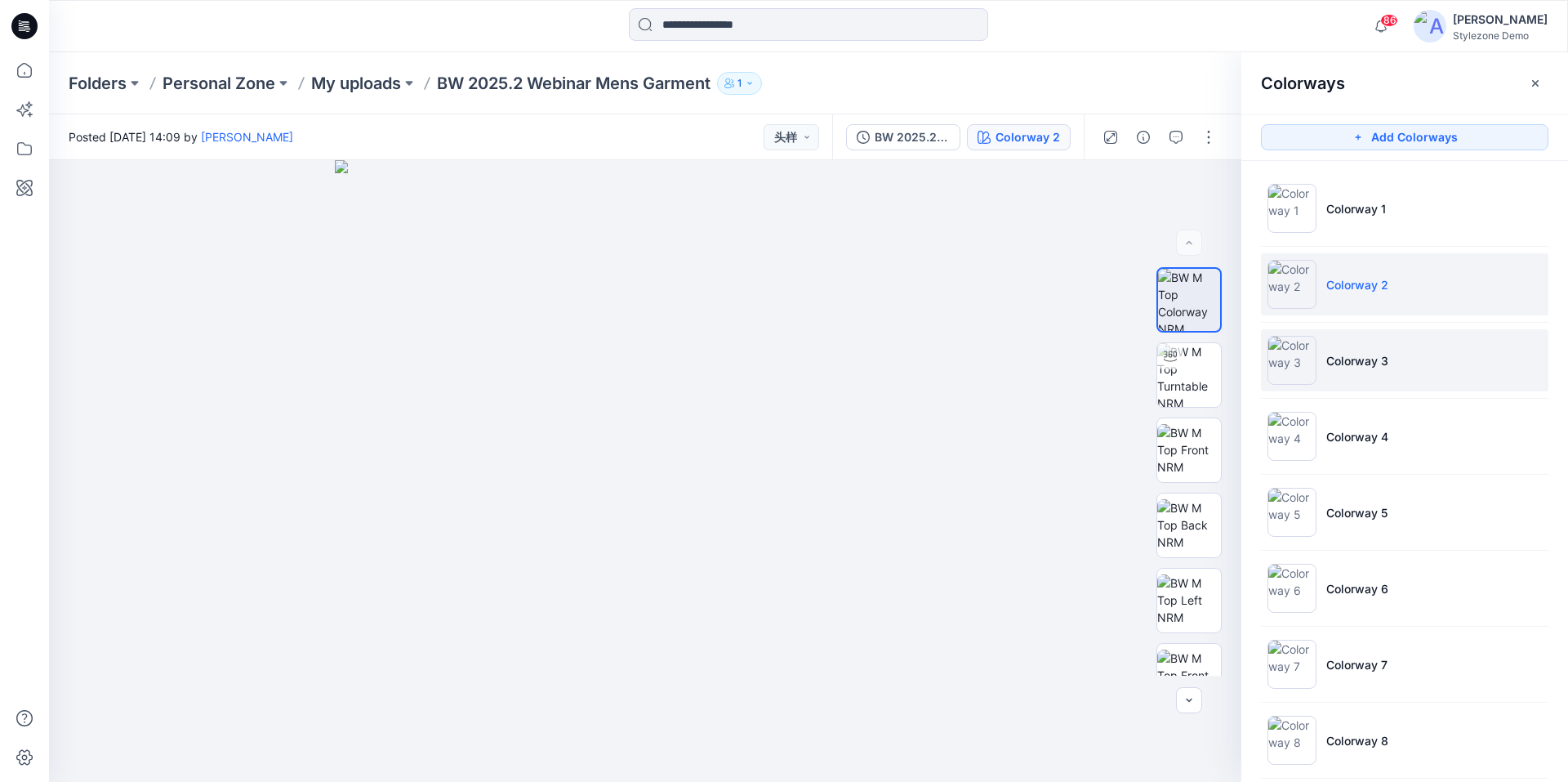
click at [1369, 358] on p "Colorway 3" at bounding box center [1357, 361] width 62 height 17
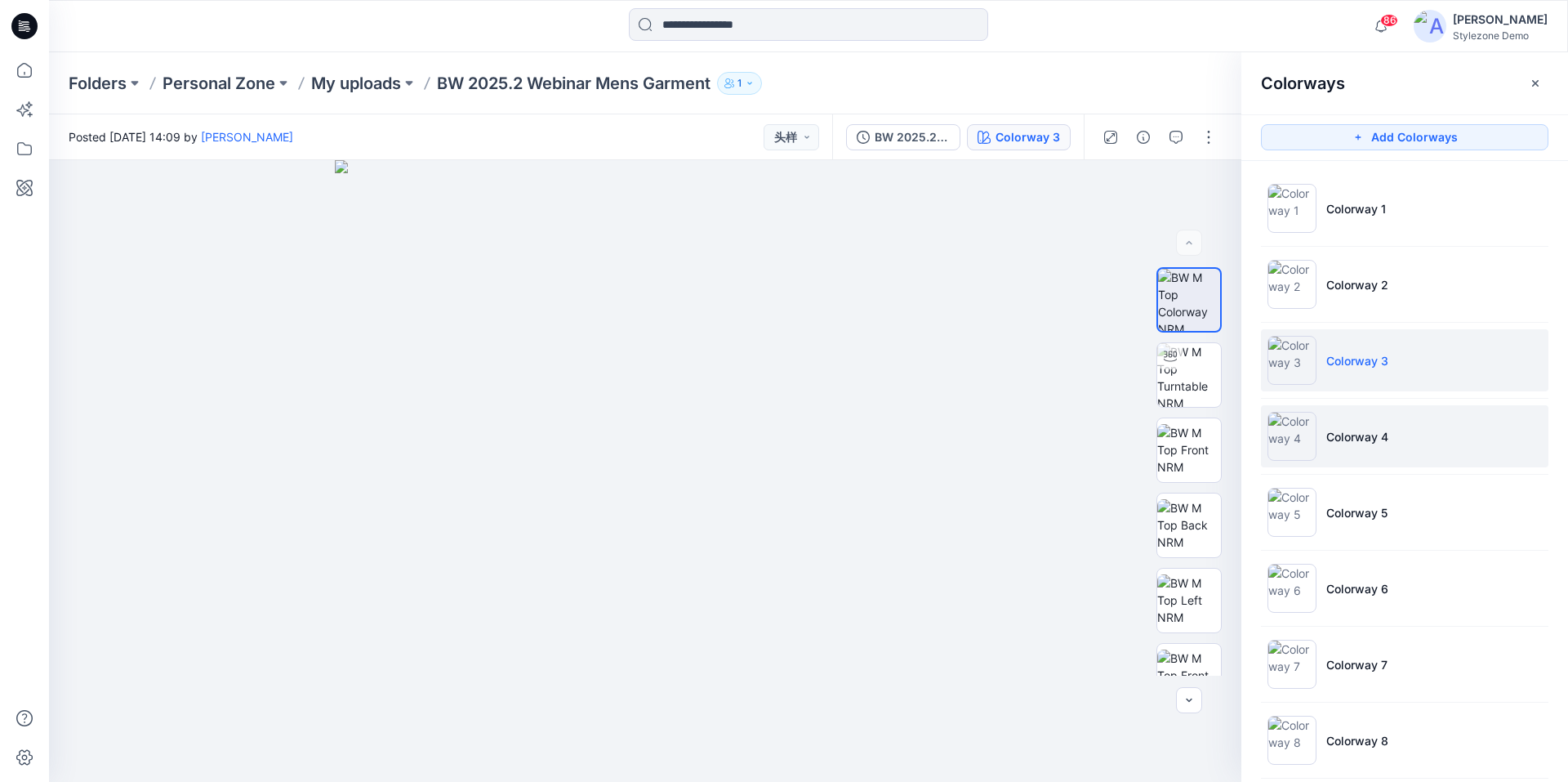
click at [1363, 420] on li "Colorway 4" at bounding box center [1404, 436] width 287 height 62
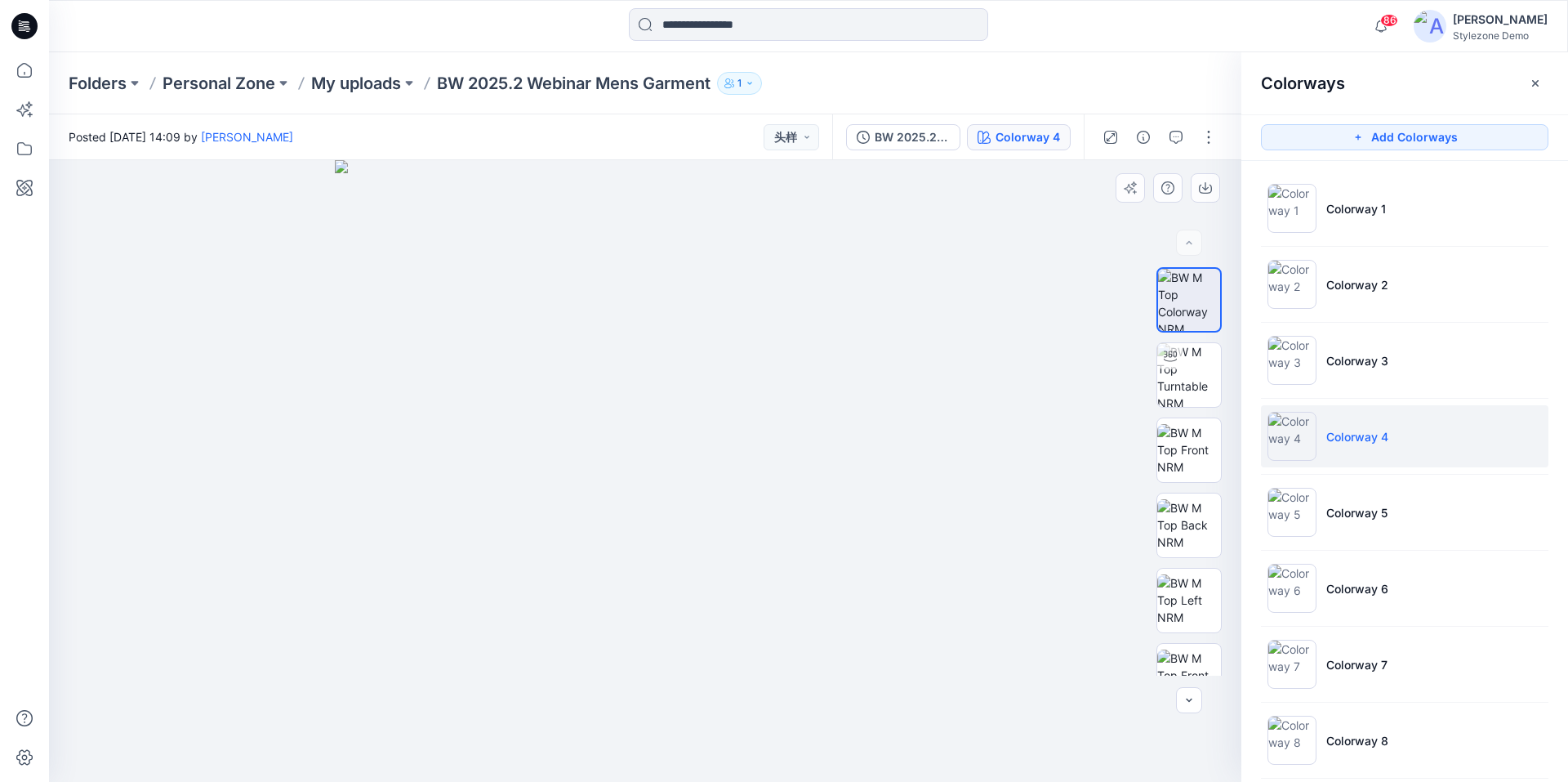
click at [954, 464] on img at bounding box center [646, 471] width 622 height 622
drag, startPoint x: 720, startPoint y: 677, endPoint x: 687, endPoint y: 685, distance: 34.0
click at [720, 677] on img at bounding box center [646, 471] width 622 height 622
click at [1050, 286] on div at bounding box center [645, 471] width 1193 height 622
